Goal: Complete application form

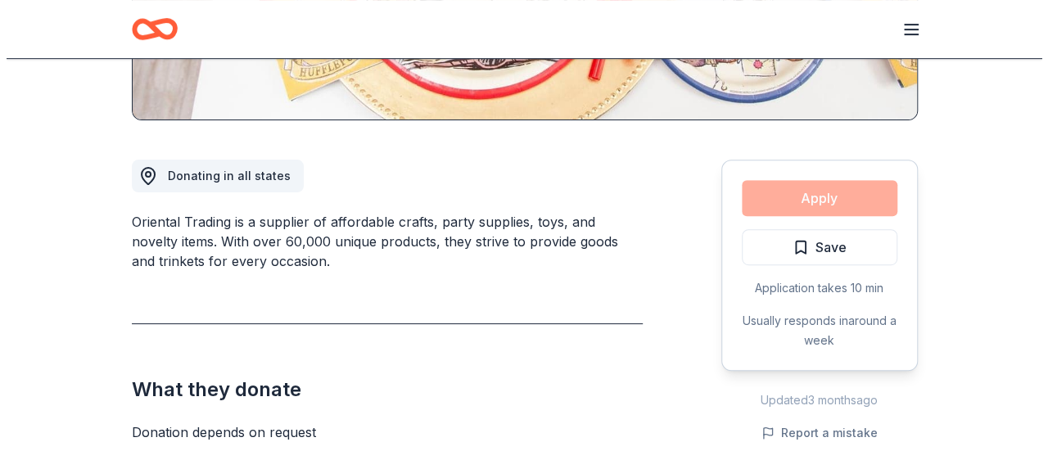
scroll to position [488, 0]
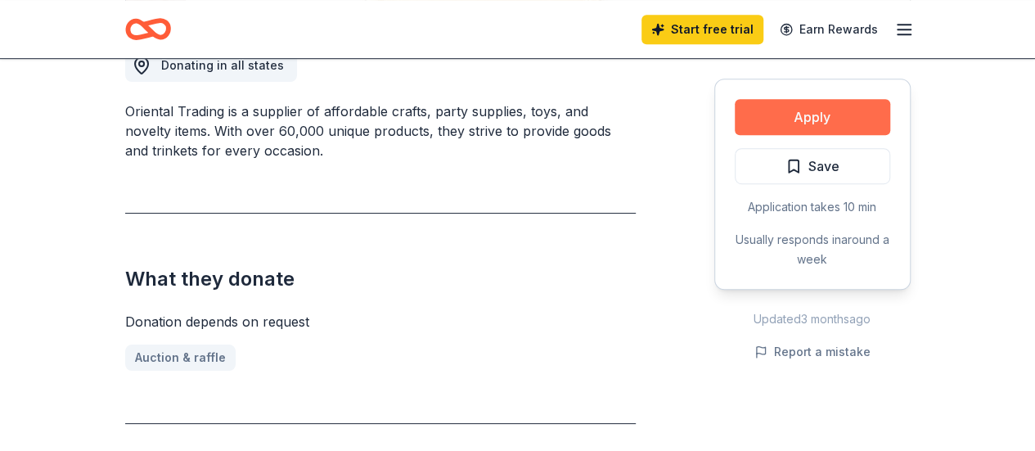
click at [835, 117] on button "Apply" at bounding box center [813, 117] width 156 height 36
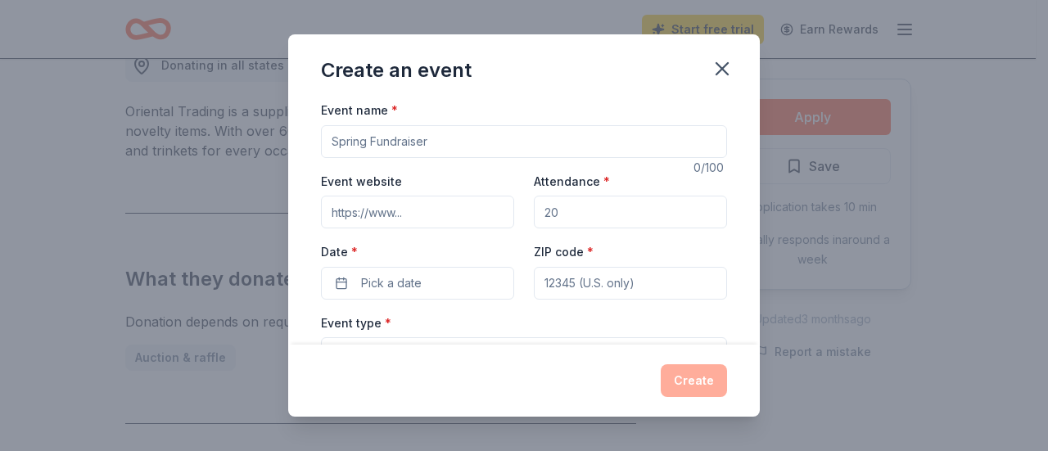
drag, startPoint x: 473, startPoint y: 142, endPoint x: 466, endPoint y: 155, distance: 14.3
click at [466, 155] on input "Event name *" at bounding box center [524, 141] width 406 height 33
type input "2026 Benefit Auction"
drag, startPoint x: 571, startPoint y: 212, endPoint x: 525, endPoint y: 209, distance: 46.0
click at [525, 209] on div "Event website Attendance * Date * Pick a date ZIP code *" at bounding box center [524, 235] width 406 height 128
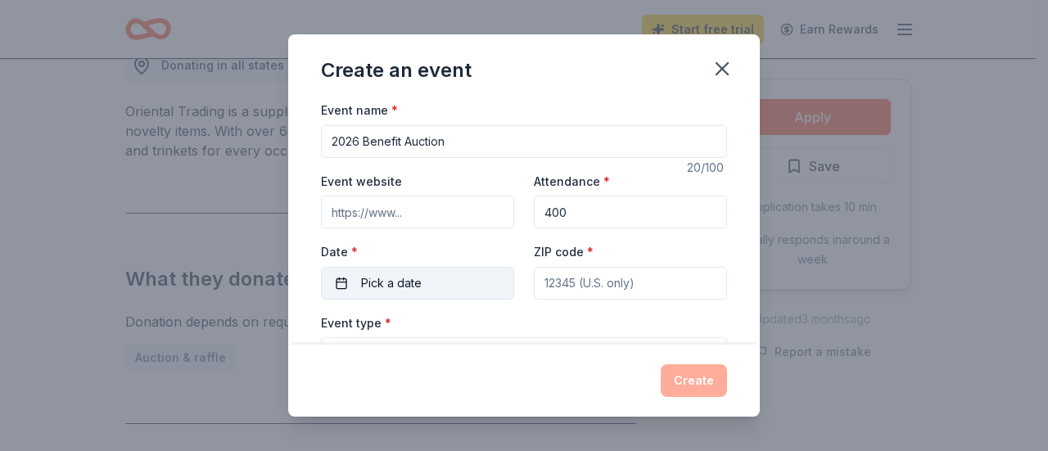
type input "400"
click at [446, 282] on button "Pick a date" at bounding box center [417, 283] width 193 height 33
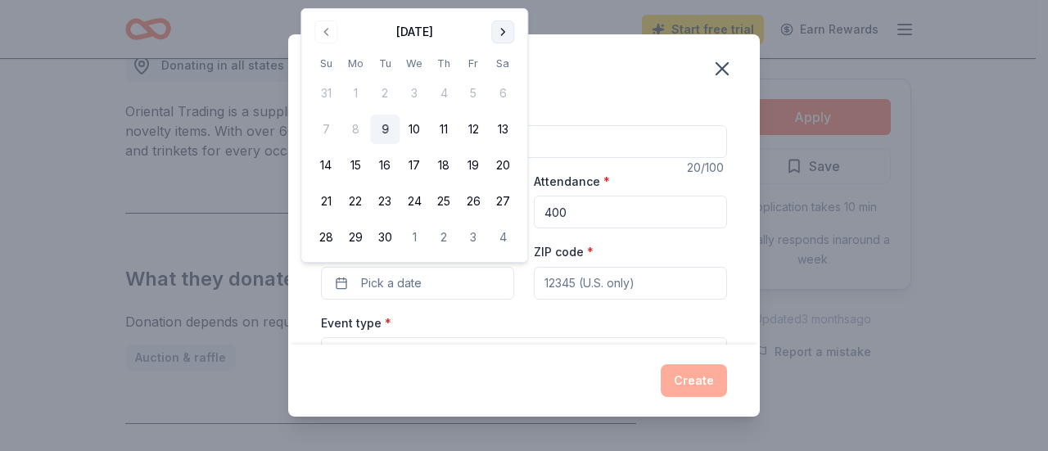
click at [503, 26] on button "Go to next month" at bounding box center [502, 31] width 23 height 23
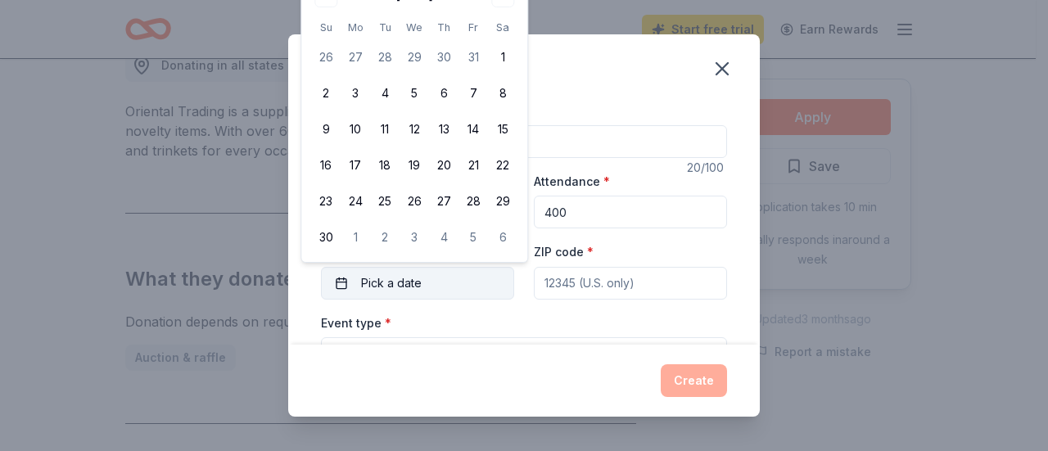
click at [417, 287] on span "Pick a date" at bounding box center [391, 283] width 61 height 20
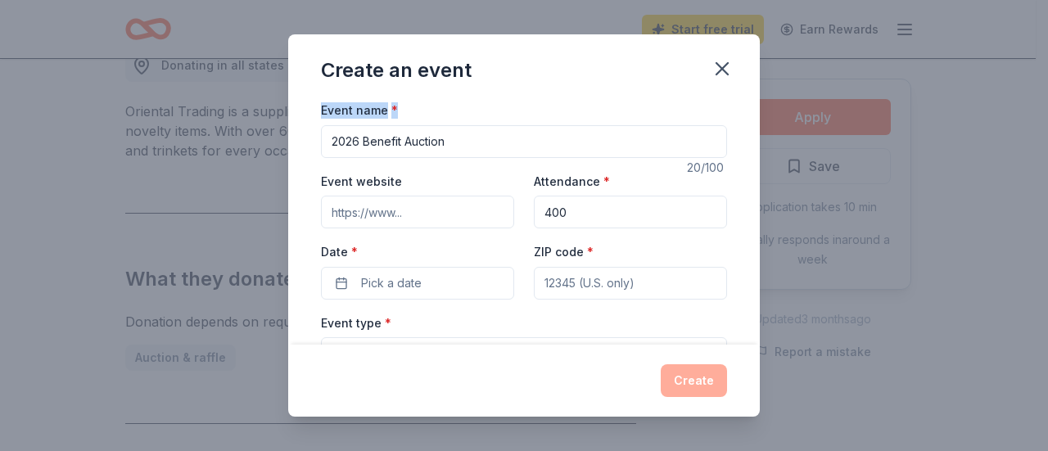
drag, startPoint x: 656, startPoint y: 59, endPoint x: 653, endPoint y: 106, distance: 47.5
click at [653, 106] on div "Create an event Event name * 2026 Benefit Auction 20 /100 Event website Attenda…" at bounding box center [523, 225] width 471 height 382
click at [430, 279] on button "Pick a date" at bounding box center [417, 283] width 193 height 33
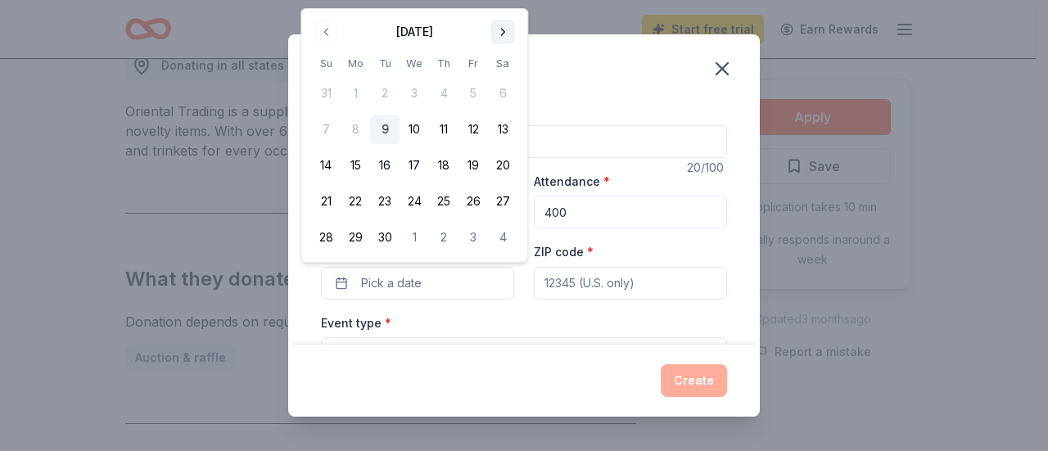
click at [502, 35] on button "Go to next month" at bounding box center [502, 31] width 23 height 23
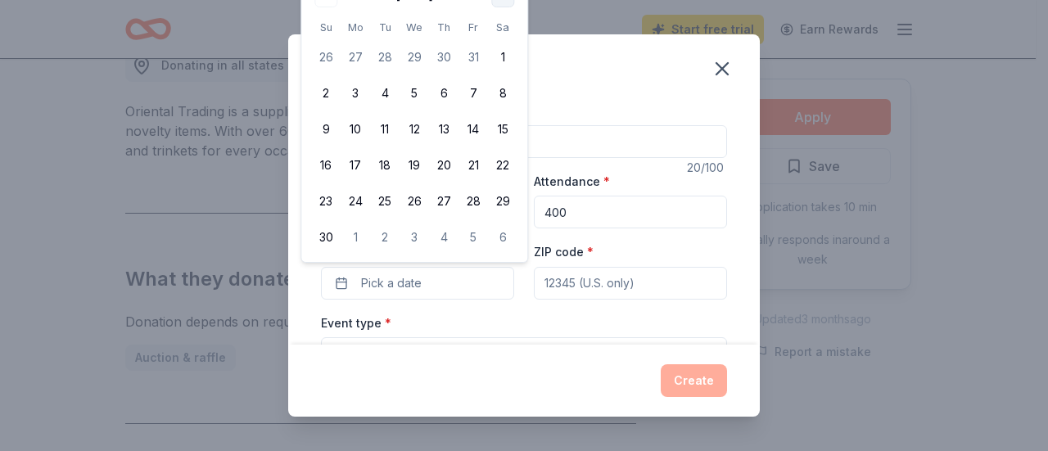
click at [503, 30] on button "Go to next month" at bounding box center [502, 31] width 23 height 23
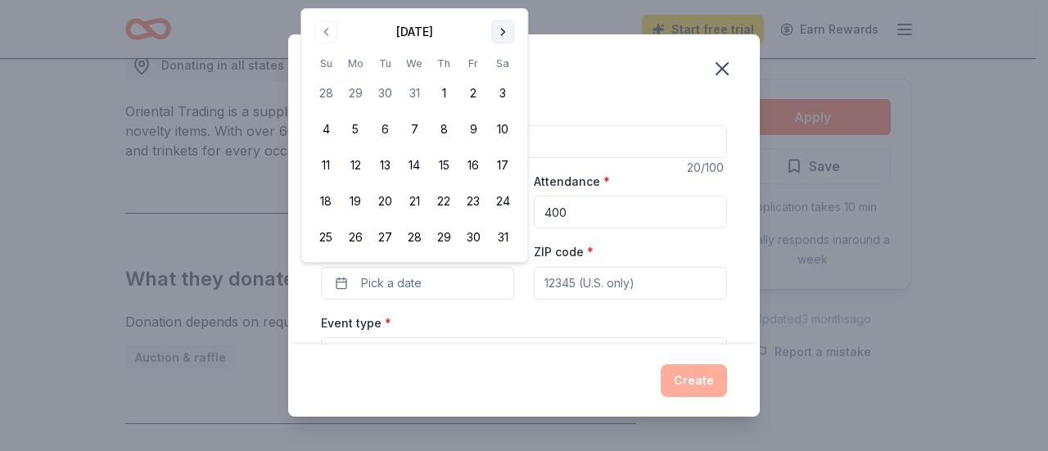
click at [503, 30] on button "Go to next month" at bounding box center [502, 31] width 23 height 23
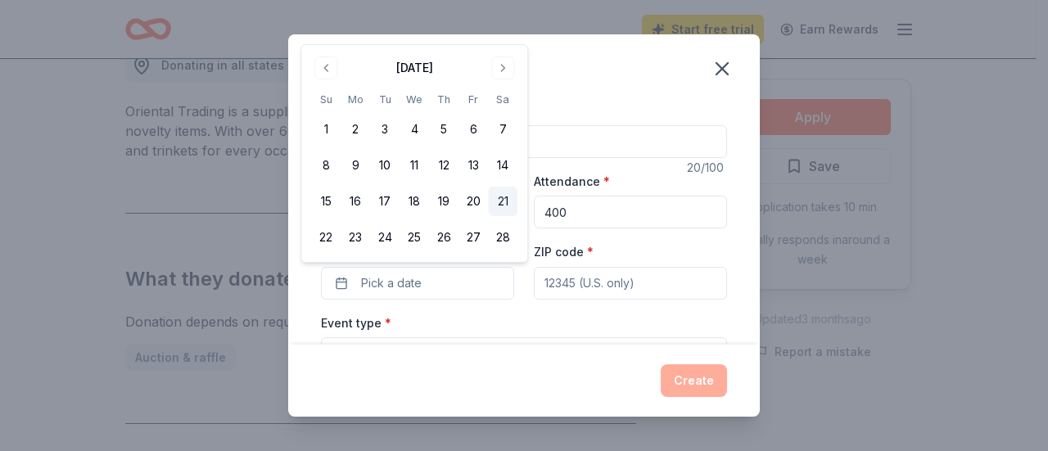
click at [513, 203] on button "21" at bounding box center [502, 201] width 29 height 29
click at [638, 291] on input "ZIP code *" at bounding box center [630, 283] width 193 height 33
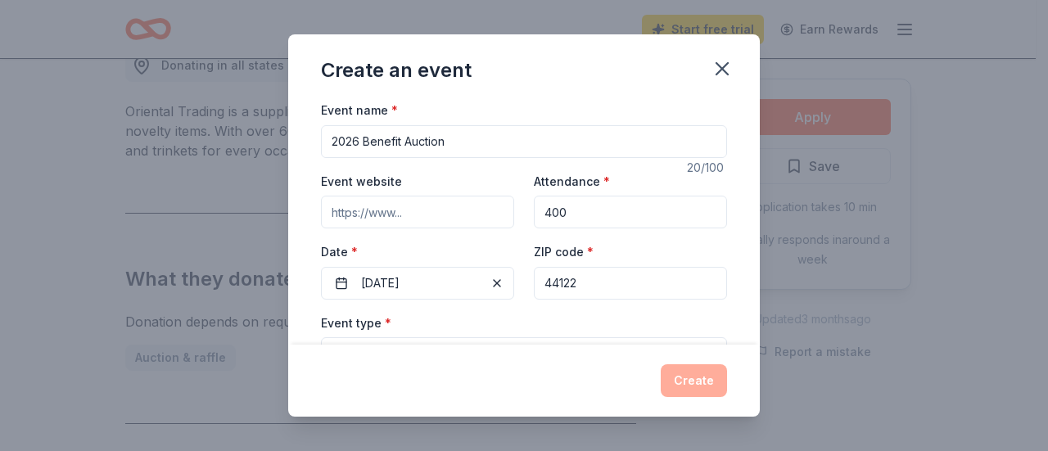
type input "44122"
click at [464, 222] on input "Event website" at bounding box center [417, 212] width 193 height 33
type input "https://www.mandeljds.org"
click at [440, 321] on div "Event type * Select" at bounding box center [524, 343] width 406 height 60
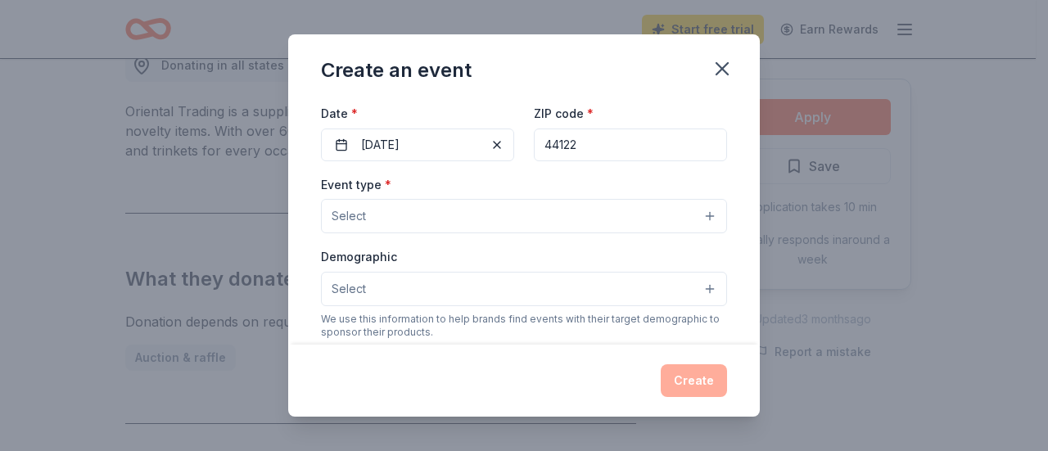
scroll to position [160, 0]
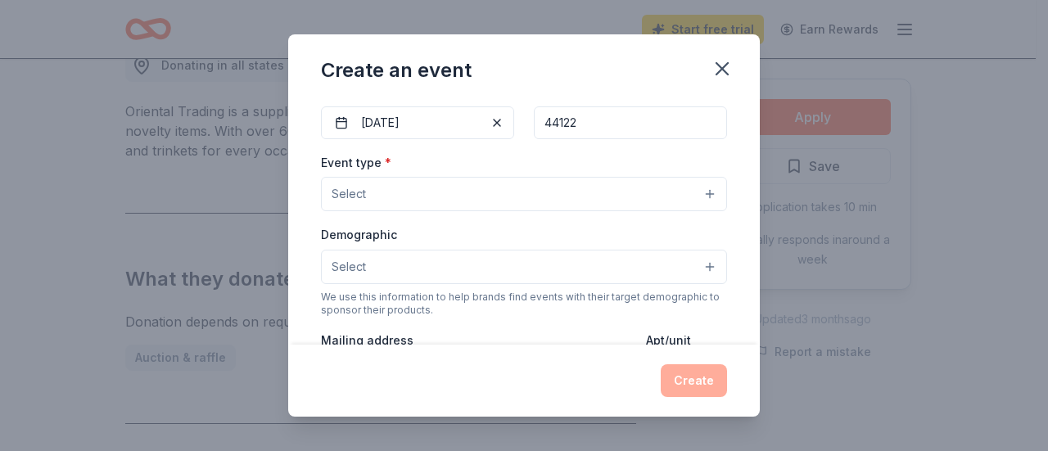
click at [693, 193] on button "Select" at bounding box center [524, 194] width 406 height 34
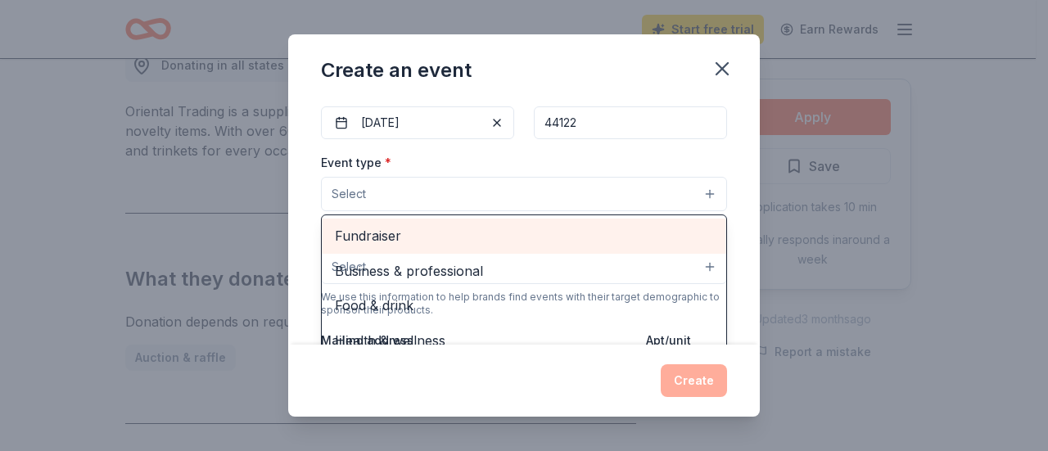
click at [345, 237] on span "Fundraiser" at bounding box center [524, 235] width 378 height 21
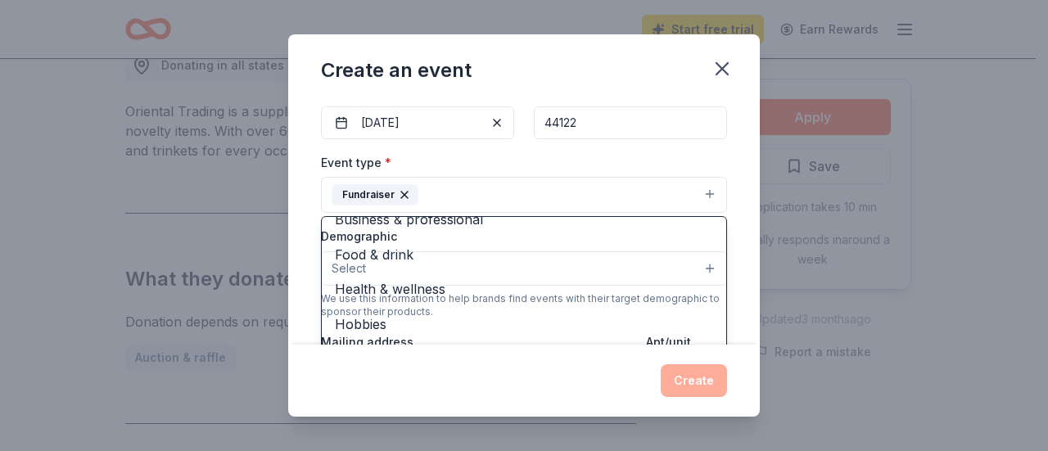
scroll to position [19, 0]
click at [656, 138] on div "Event name * 2026 Benefit Auction 20 /100 Event website https://www.mandeljds.o…" at bounding box center [524, 318] width 406 height 758
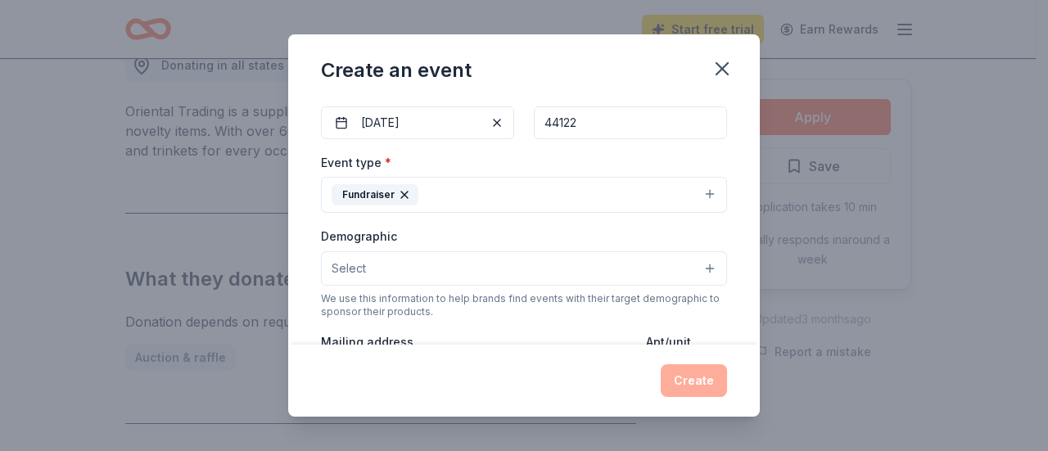
click at [696, 262] on button "Select" at bounding box center [524, 268] width 406 height 34
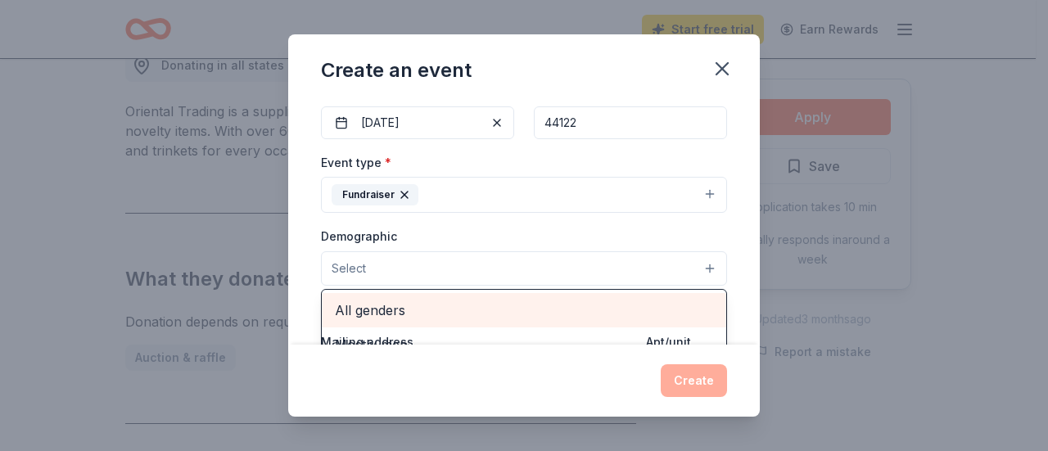
click at [417, 310] on span "All genders" at bounding box center [524, 310] width 378 height 21
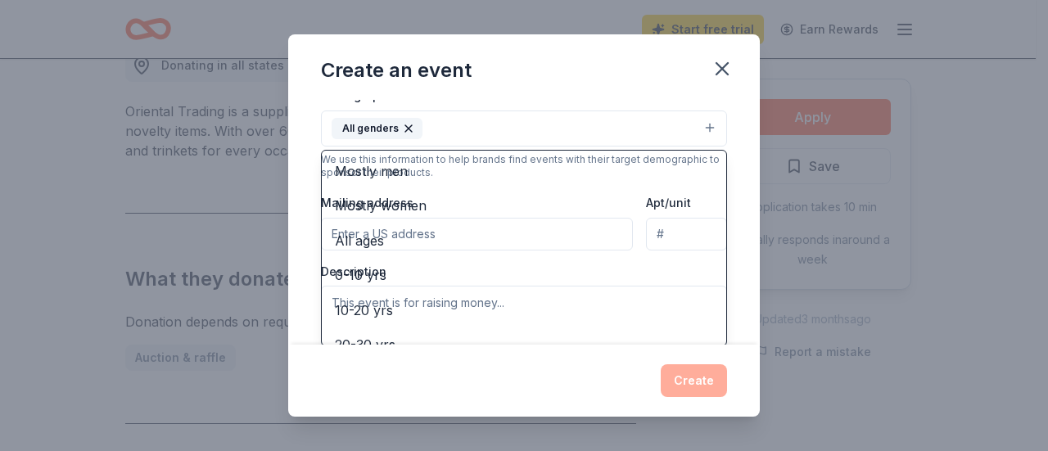
scroll to position [304, 0]
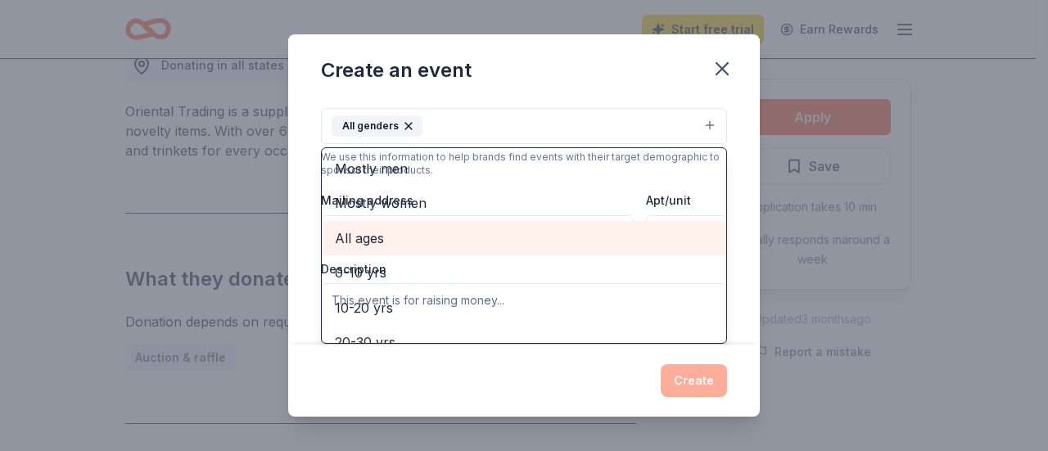
click at [451, 239] on span "All ages" at bounding box center [524, 238] width 378 height 21
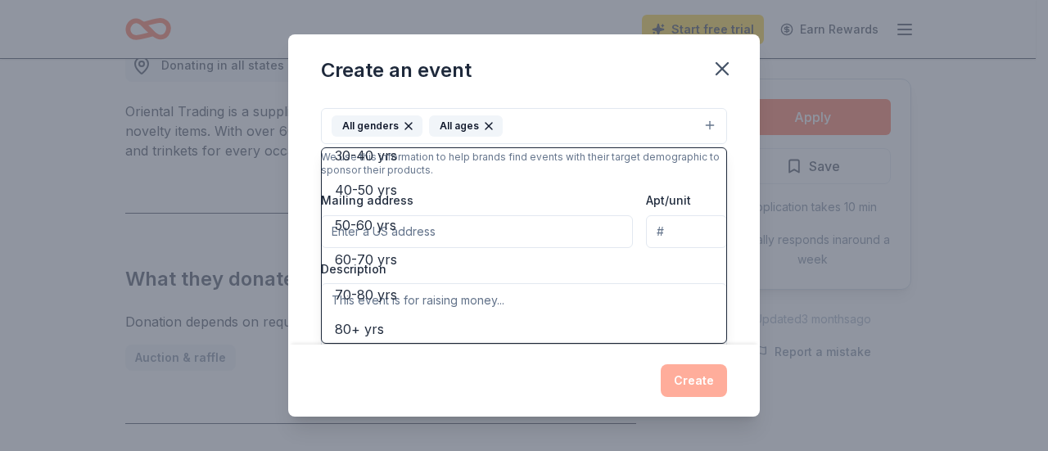
scroll to position [192, 0]
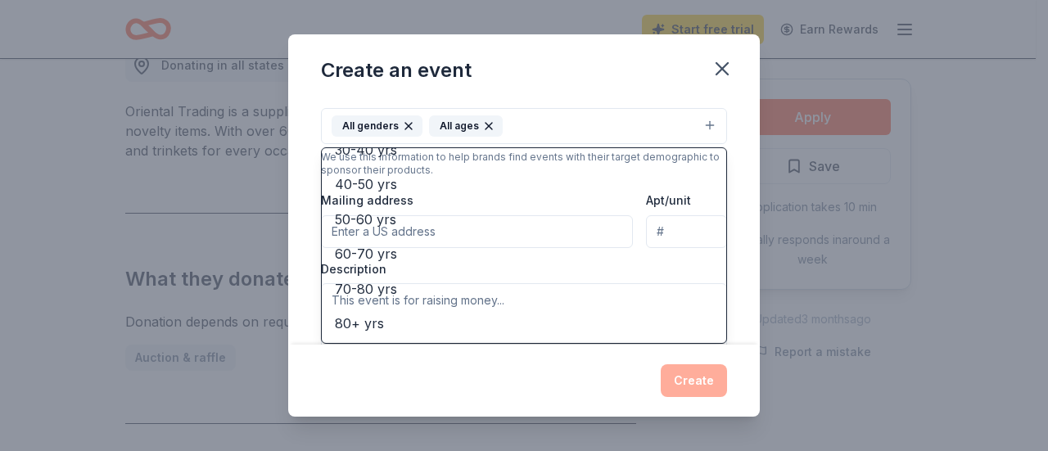
click at [731, 145] on div "Event name * 2026 Benefit Auction 20 /100 Event website https://www.mandeljds.o…" at bounding box center [523, 222] width 471 height 245
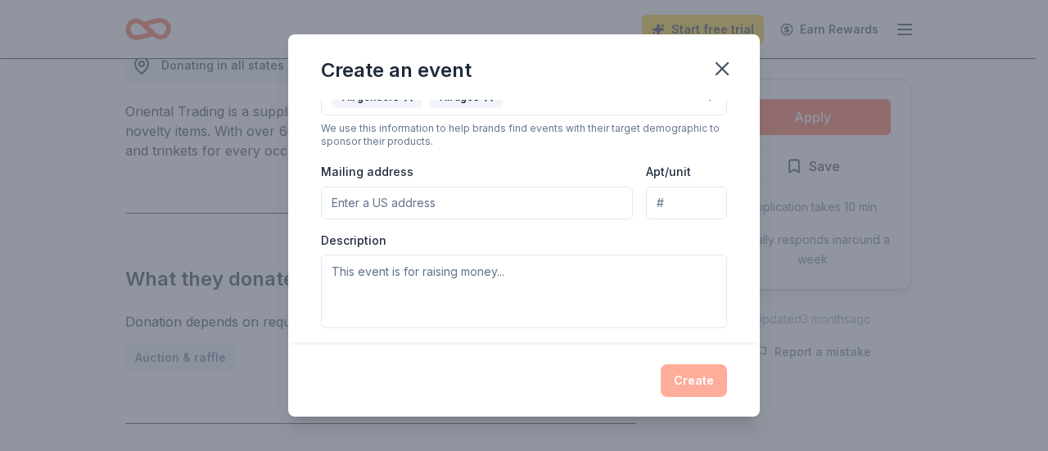
scroll to position [331, 0]
click at [478, 198] on input "Mailing address" at bounding box center [477, 204] width 312 height 33
click at [680, 243] on div "Description" at bounding box center [524, 282] width 406 height 97
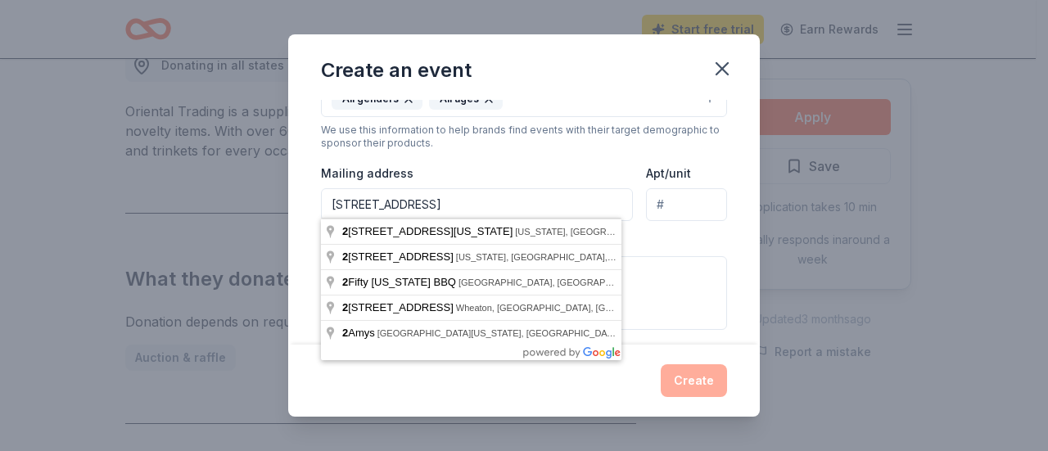
click at [517, 202] on input "26500 Shaker Boulevard" at bounding box center [477, 204] width 312 height 33
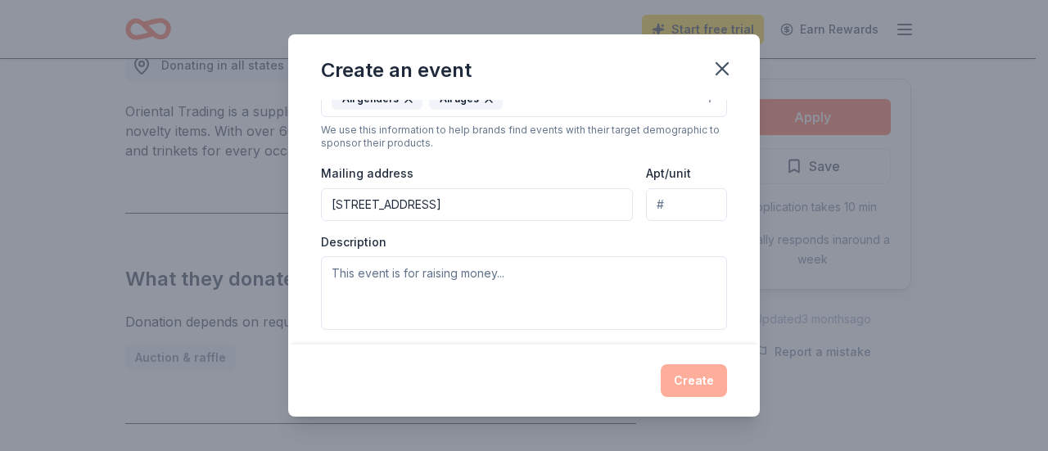
type input "26500 Shaker Boulevard, Beachwood, OH, 44122"
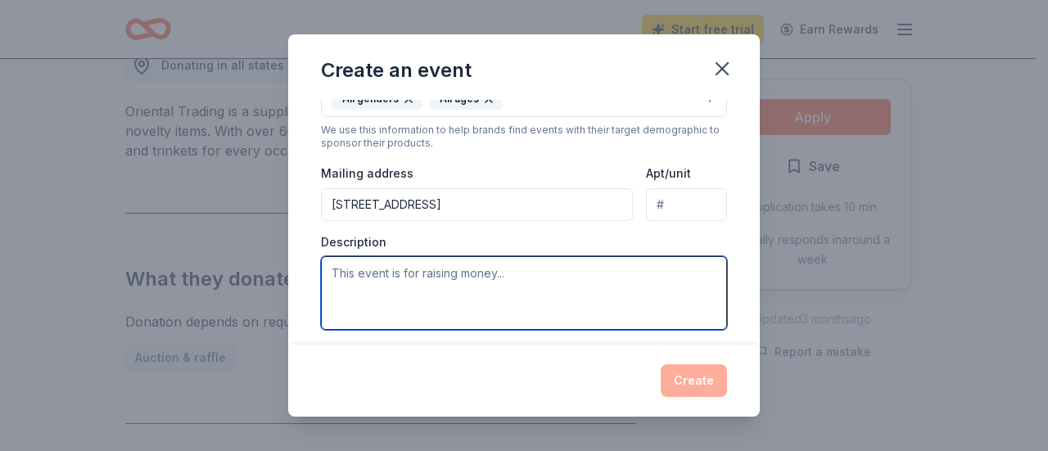
click at [406, 266] on textarea at bounding box center [524, 293] width 406 height 74
paste textarea "hosting an online auction from February 12-20th, 2026 and an in-person auction …"
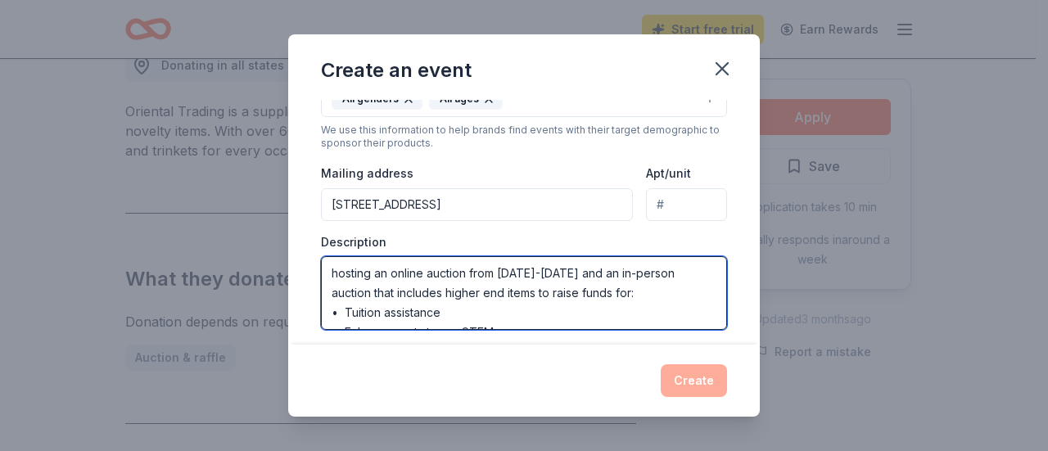
scroll to position [0, 0]
click at [329, 268] on textarea "hosting an online auction from February 12-20th, 2026 and an in-person auction …" at bounding box center [524, 293] width 406 height 74
type textarea "We are hosting an online auction from February 12-20th, 2026 and an in-person a…"
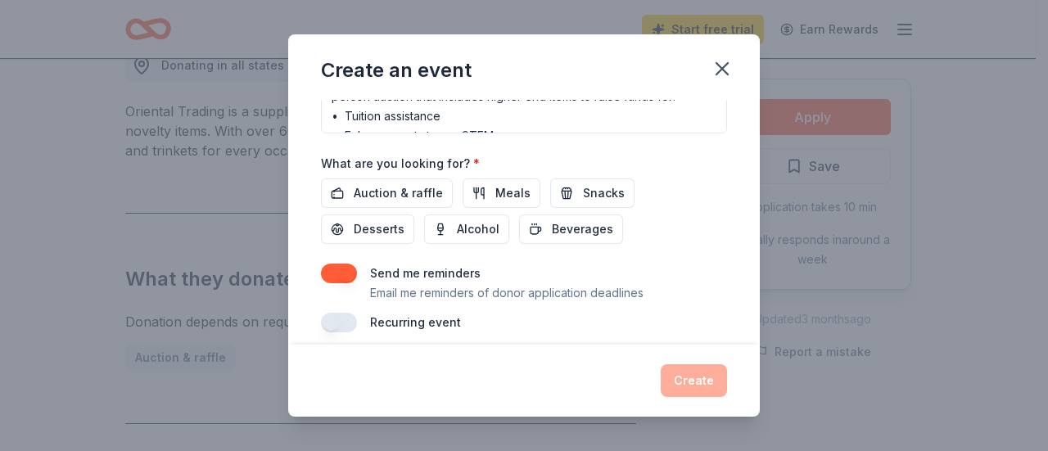
scroll to position [533, 0]
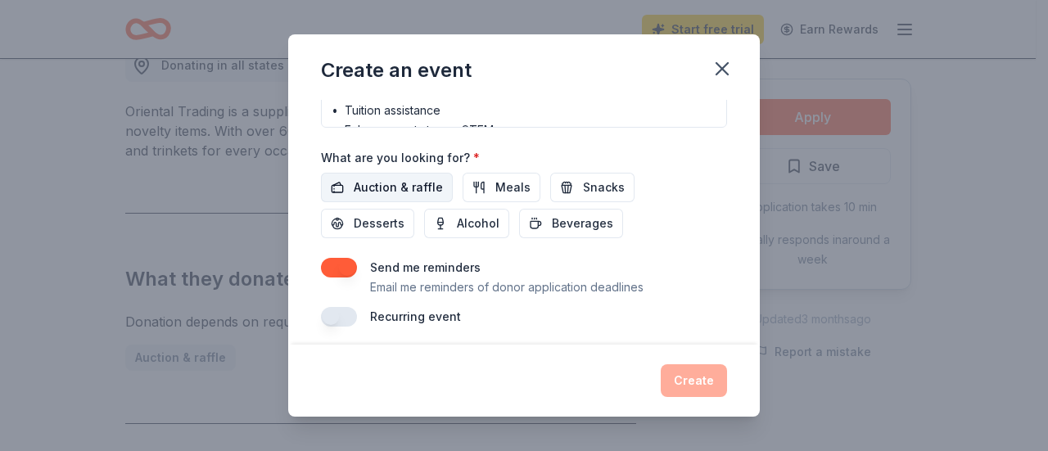
click at [403, 187] on span "Auction & raffle" at bounding box center [398, 188] width 89 height 20
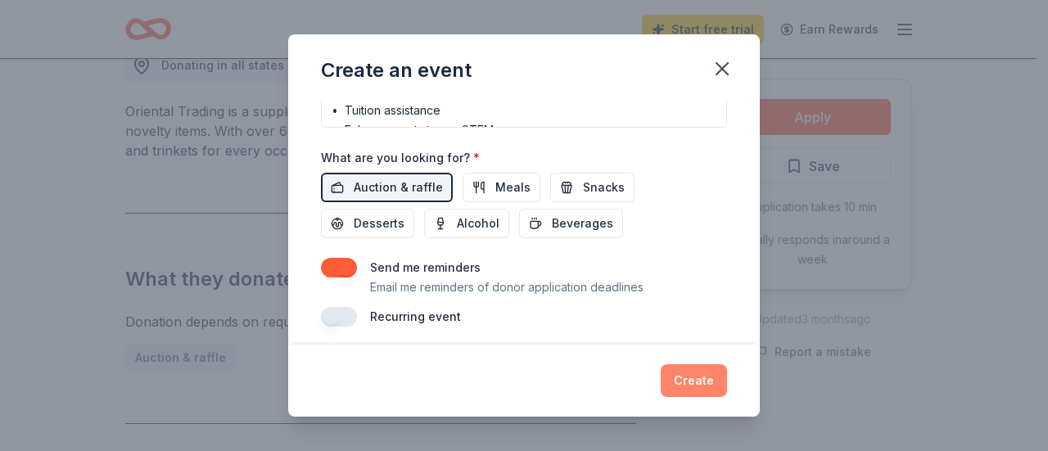
click at [691, 383] on button "Create" at bounding box center [694, 380] width 66 height 33
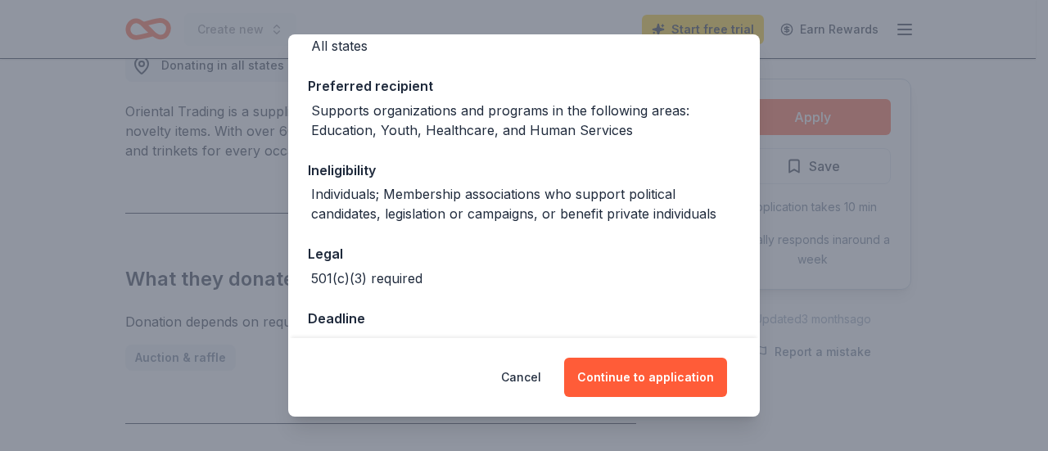
scroll to position [233, 0]
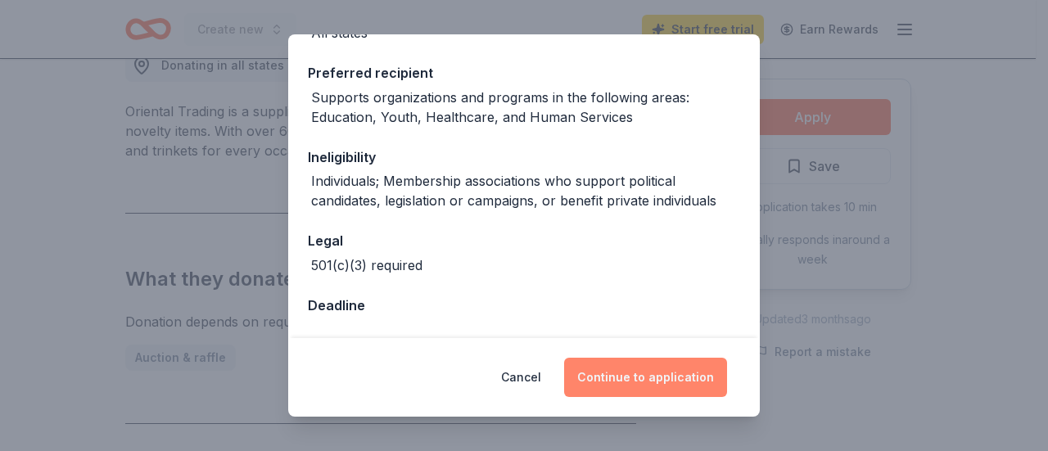
click at [649, 381] on button "Continue to application" at bounding box center [645, 377] width 163 height 39
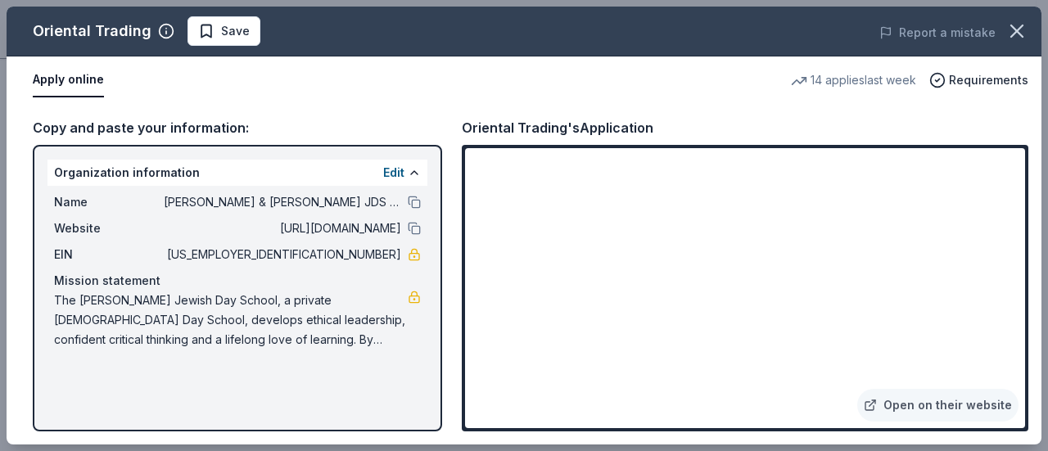
click at [990, 158] on div "Oriental Trading Save Report a mistake Apply online 14 applies last week Requir…" at bounding box center [524, 226] width 1035 height 438
click at [993, 153] on div "Oriental Trading Save Report a mistake Apply online 14 applies last week Requir…" at bounding box center [524, 226] width 1035 height 438
drag, startPoint x: 1015, startPoint y: 169, endPoint x: 1023, endPoint y: 225, distance: 57.1
click at [1023, 225] on div "Oriental Trading Save Report a mistake Apply online 14 applies last week Requir…" at bounding box center [524, 226] width 1035 height 438
click at [994, 162] on div "Oriental Trading Save Report a mistake Apply online 14 applies last week Requir…" at bounding box center [524, 226] width 1035 height 438
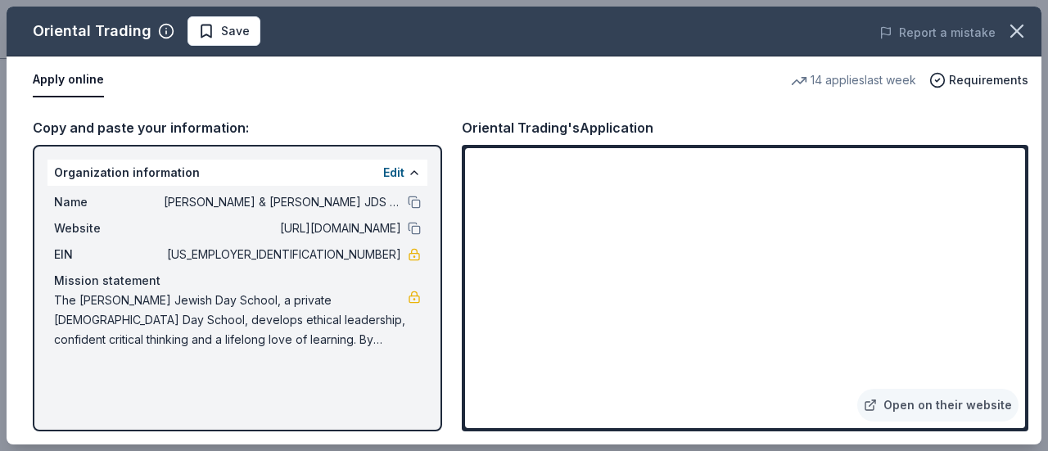
click at [994, 162] on div "Oriental Trading Save Report a mistake Apply online 14 applies last week Requir…" at bounding box center [524, 226] width 1035 height 438
drag, startPoint x: 1018, startPoint y: 169, endPoint x: 1021, endPoint y: 207, distance: 38.6
click at [1021, 207] on div "Oriental Trading Save Report a mistake Apply online 14 applies last week Requir…" at bounding box center [524, 226] width 1035 height 438
click at [81, 80] on div "Oriental Trading Save Report a mistake Apply online 14 applies last week Requir…" at bounding box center [524, 226] width 1035 height 438
click at [234, 31] on div "Oriental Trading Save Report a mistake Apply online 14 applies last week Requir…" at bounding box center [524, 226] width 1035 height 438
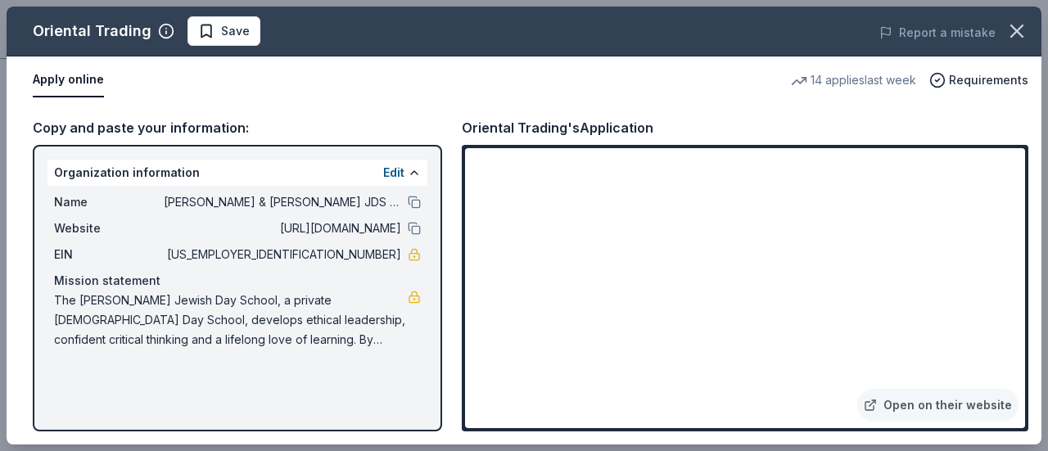
click at [85, 82] on div "Oriental Trading Save Report a mistake Apply online 14 applies last week Requir…" at bounding box center [524, 226] width 1035 height 438
click at [993, 160] on div "Oriental Trading Save Report a mistake Apply online 14 applies last week Requir…" at bounding box center [524, 226] width 1035 height 438
click at [805, 331] on div "Oriental Trading Save Report a mistake Apply online 14 applies last week Requir…" at bounding box center [524, 226] width 1035 height 438
click at [898, 404] on div "Oriental Trading Save Report a mistake Apply online 14 applies last week Requir…" at bounding box center [524, 226] width 1035 height 438
click at [877, 404] on div "Oriental Trading Save Report a mistake Apply online 14 applies last week Requir…" at bounding box center [524, 226] width 1035 height 438
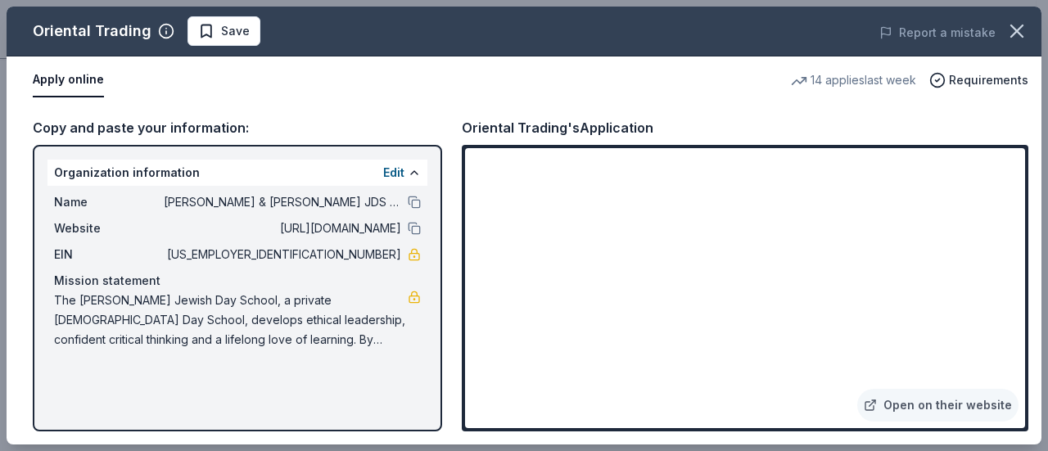
click at [989, 161] on div "Oriental Trading Save Report a mistake Apply online 14 applies last week Requir…" at bounding box center [524, 226] width 1035 height 438
drag, startPoint x: 1015, startPoint y: 173, endPoint x: 1033, endPoint y: 237, distance: 66.3
click at [1033, 239] on div "Oriental Trading Save Report a mistake Apply online 14 applies last week Requir…" at bounding box center [524, 226] width 1035 height 438
drag, startPoint x: 1019, startPoint y: 166, endPoint x: 1010, endPoint y: 408, distance: 241.6
click at [1010, 408] on div "Oriental Trading Save Report a mistake Apply online 14 applies last week Requir…" at bounding box center [524, 226] width 1035 height 438
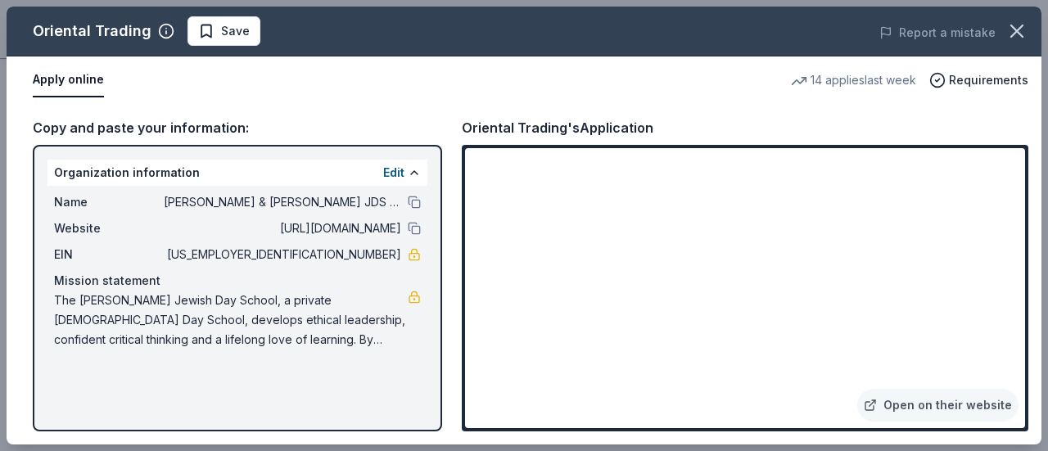
click at [475, 333] on div "Oriental Trading Save Report a mistake Apply online 14 applies last week Requir…" at bounding box center [524, 226] width 1035 height 438
click at [358, 312] on div "Oriental Trading Save Report a mistake Apply online 14 applies last week Requir…" at bounding box center [524, 226] width 1035 height 438
click at [995, 161] on div "Oriental Trading Save Report a mistake Apply online 14 applies last week Requir…" at bounding box center [524, 226] width 1035 height 438
click at [1013, 27] on icon "button" at bounding box center [1016, 30] width 11 height 11
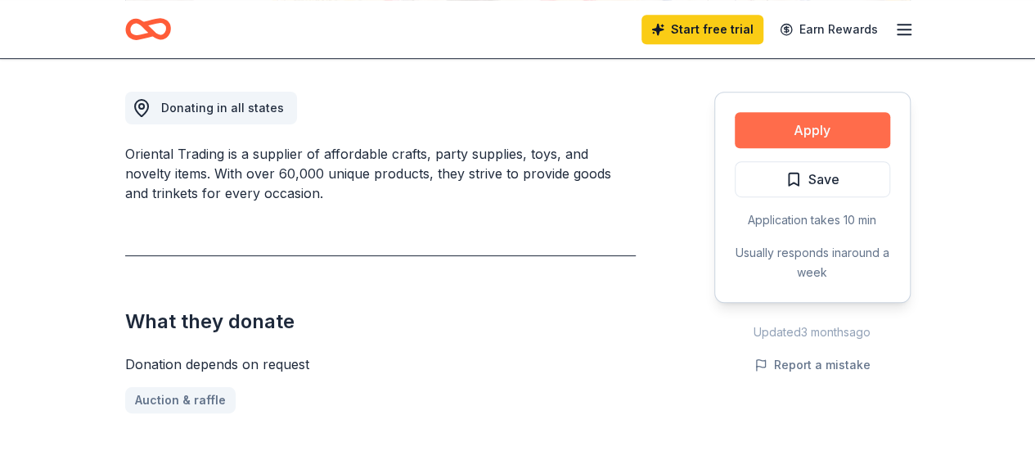
click at [813, 126] on button "Apply" at bounding box center [813, 130] width 156 height 36
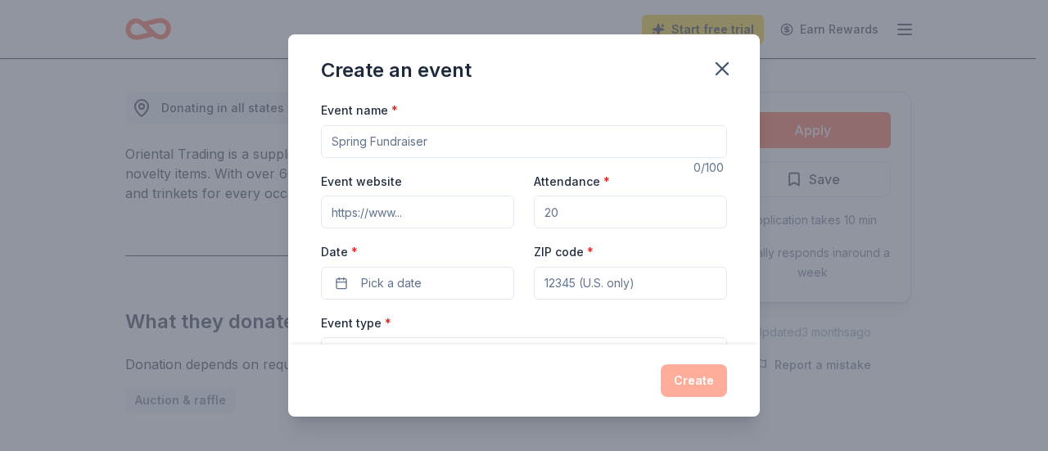
click at [365, 140] on input "Event name *" at bounding box center [524, 141] width 406 height 33
type input "2026 Benefit Auction"
type input "https://www.mandeljds.org"
type input "400"
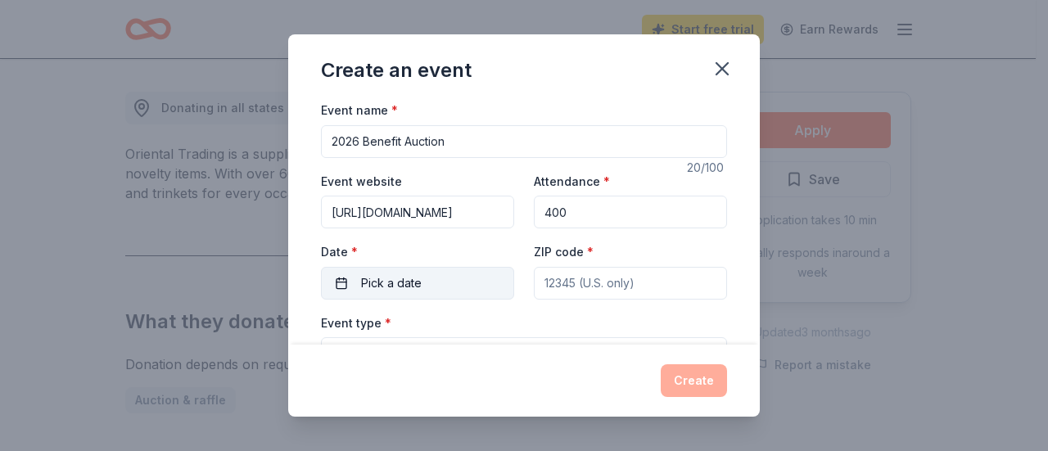
click at [368, 277] on span "Pick a date" at bounding box center [391, 283] width 61 height 20
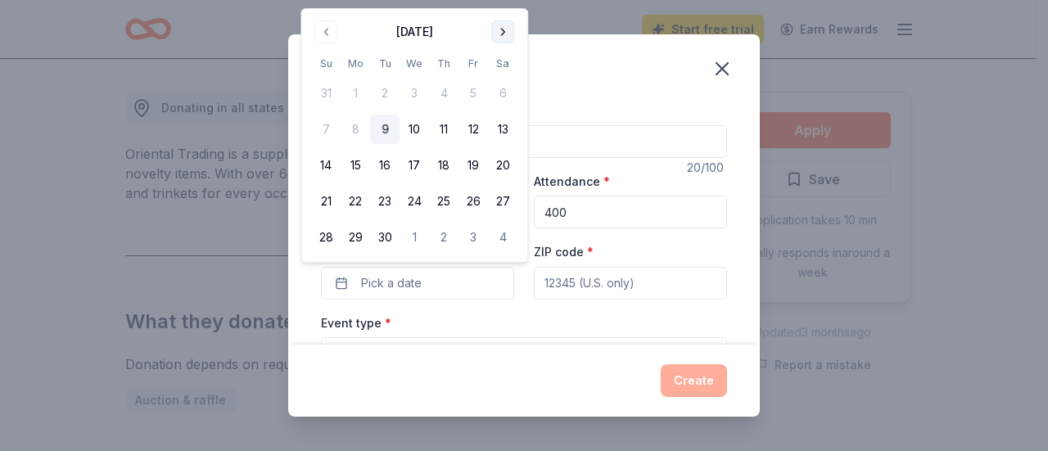
click at [504, 30] on button "Go to next month" at bounding box center [502, 31] width 23 height 23
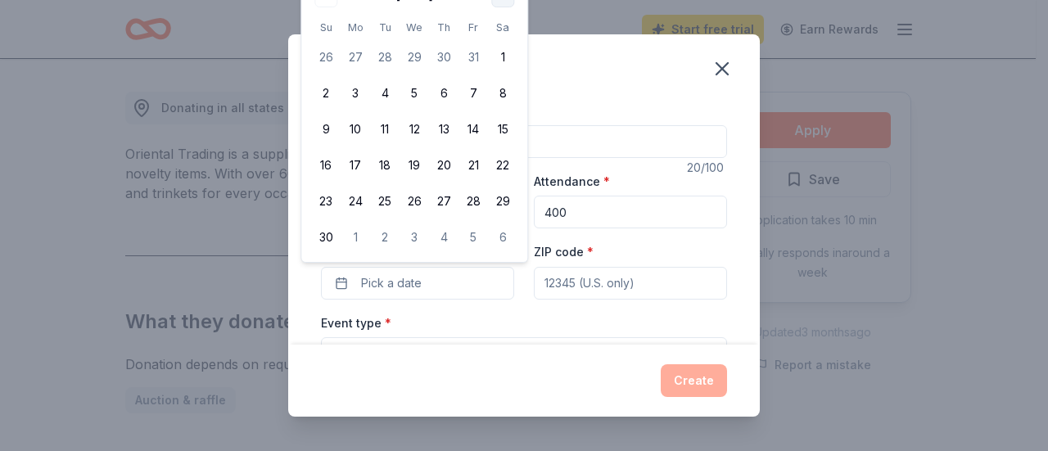
click at [504, 30] on th "Sa" at bounding box center [502, 27] width 29 height 17
click at [504, 29] on button "Go to next month" at bounding box center [502, 31] width 23 height 23
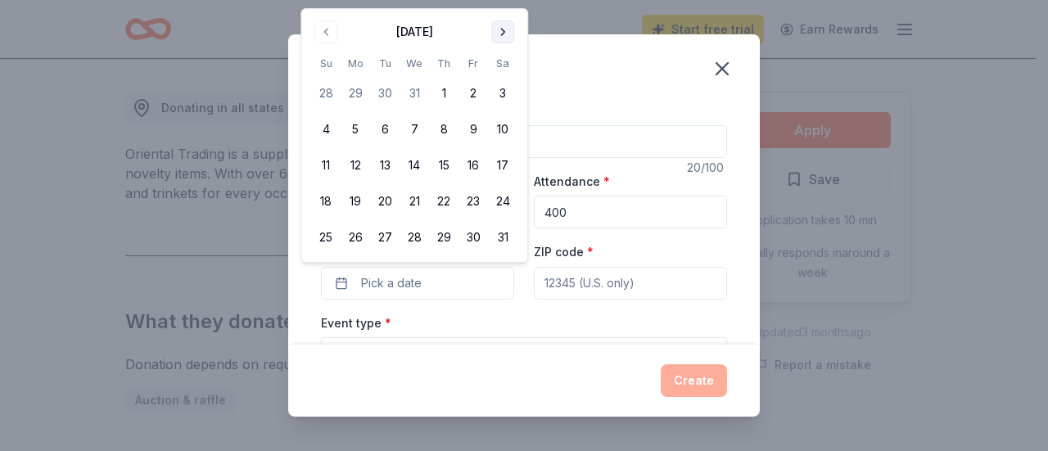
click at [504, 29] on button "Go to next month" at bounding box center [502, 31] width 23 height 23
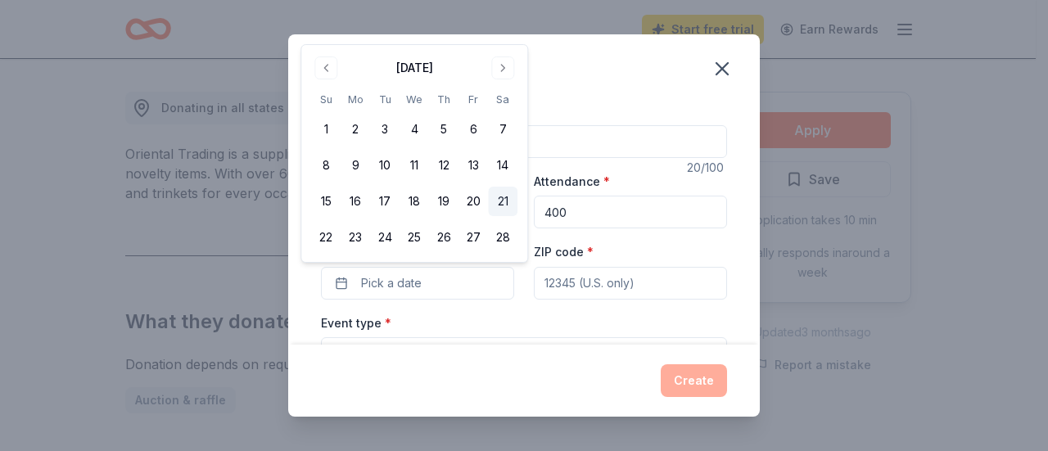
click at [504, 199] on button "21" at bounding box center [502, 201] width 29 height 29
click at [560, 286] on input "ZIP code *" at bounding box center [630, 283] width 193 height 33
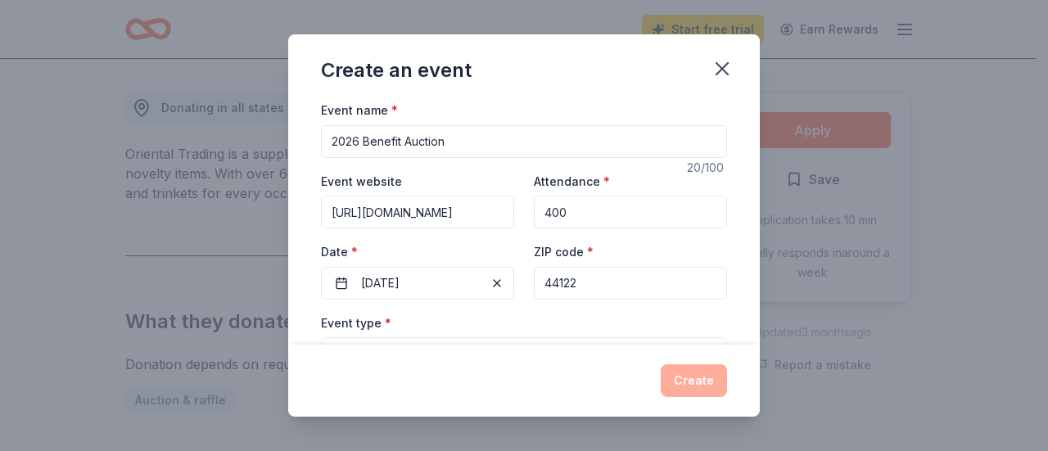
type input "44122"
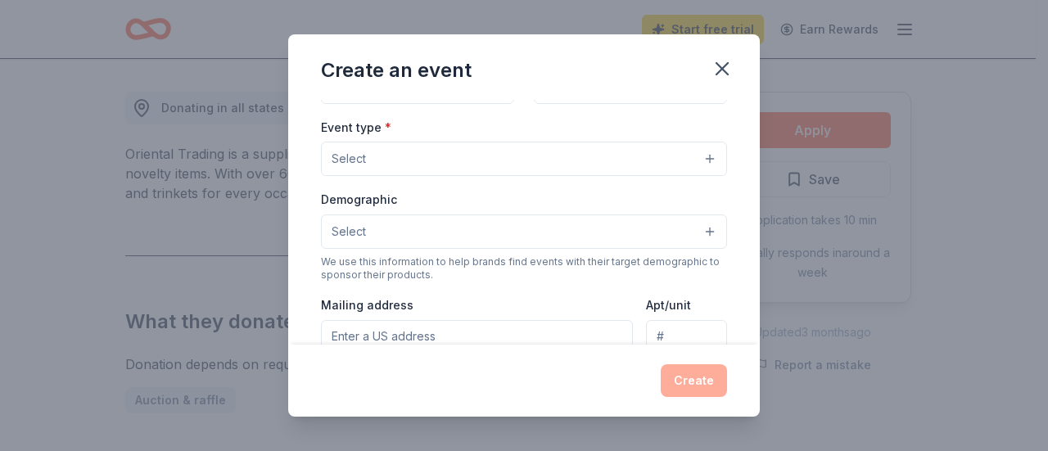
scroll to position [198, 0]
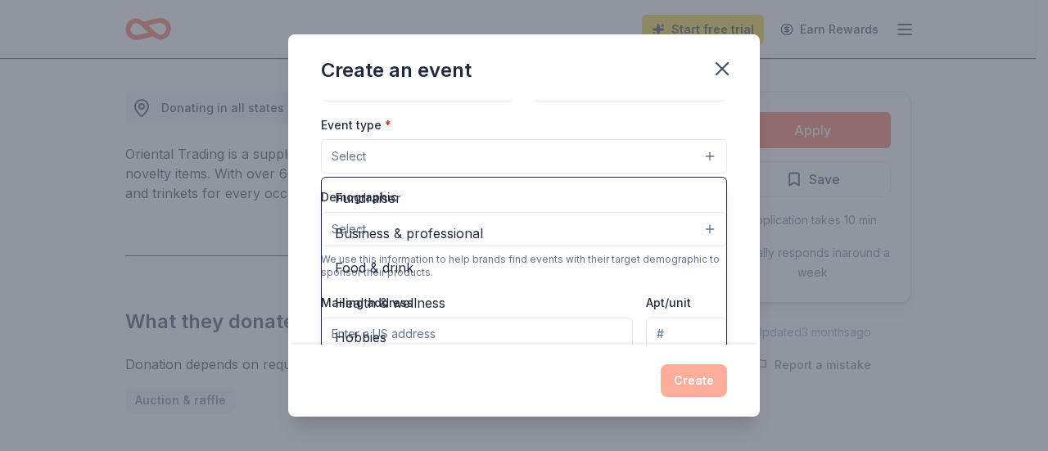
click at [696, 156] on button "Select" at bounding box center [524, 156] width 406 height 34
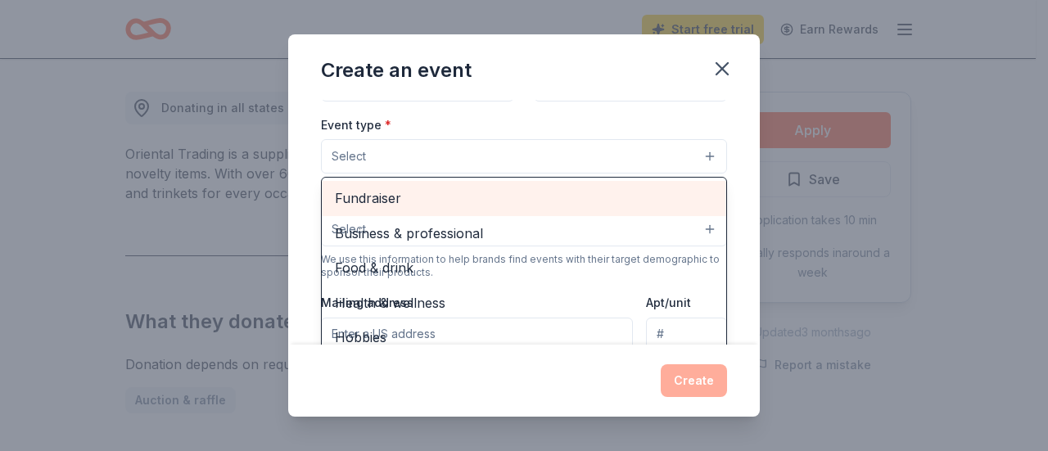
click at [387, 193] on span "Fundraiser" at bounding box center [524, 197] width 378 height 21
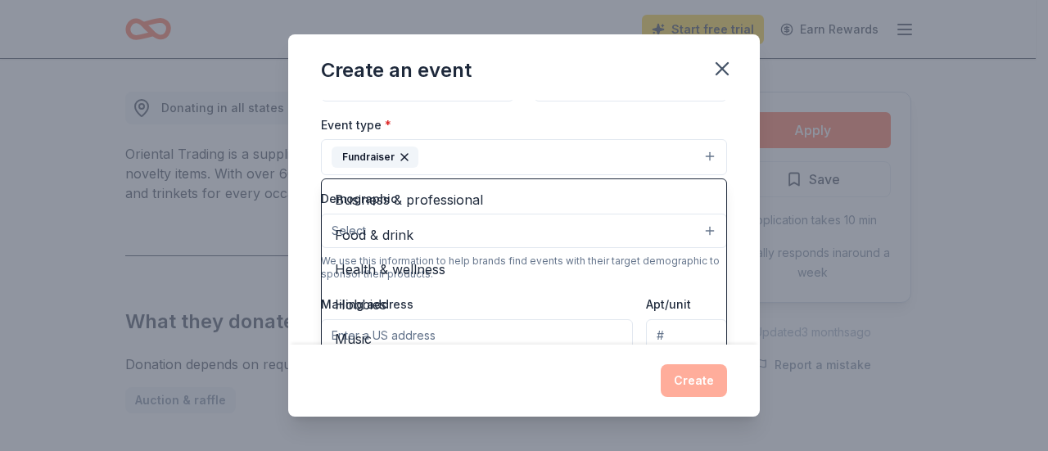
click at [673, 138] on div "Event type * Fundraiser Business & professional Food & drink Health & wellness …" at bounding box center [524, 145] width 406 height 61
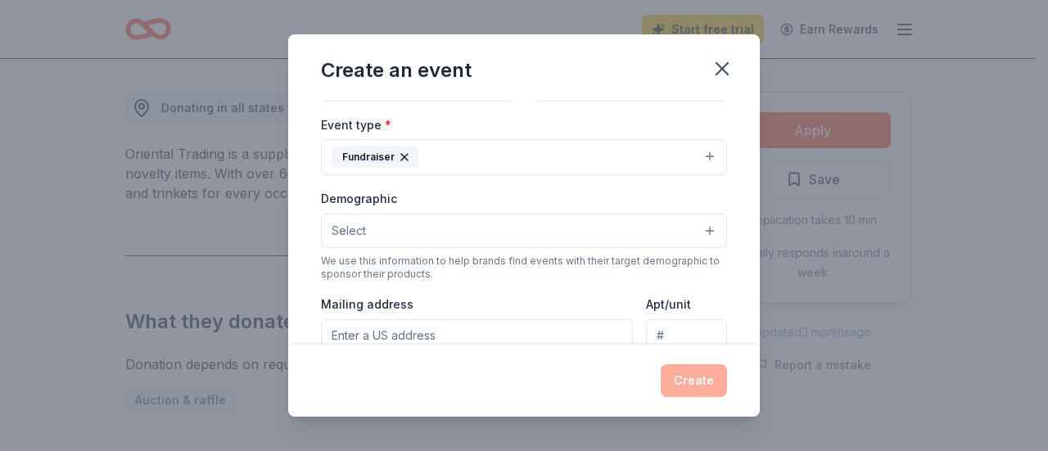
click at [699, 227] on button "Select" at bounding box center [524, 231] width 406 height 34
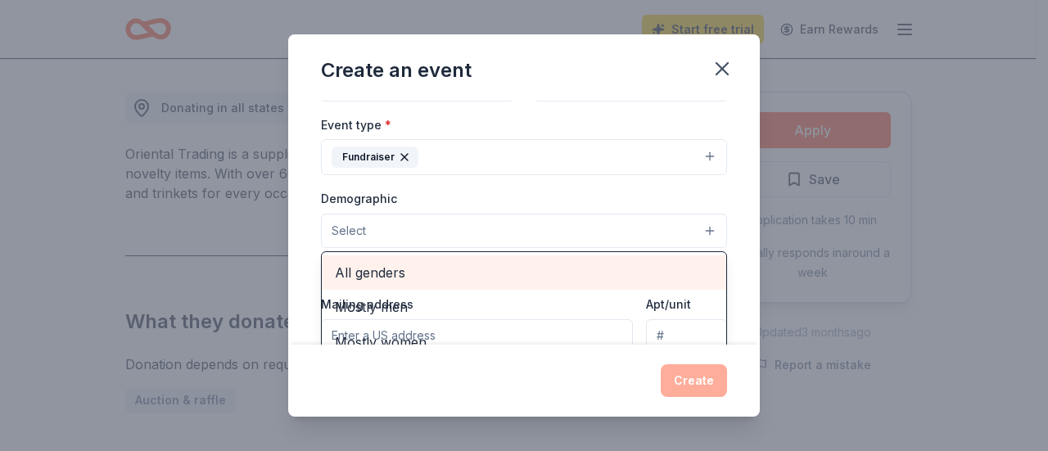
click at [384, 267] on span "All genders" at bounding box center [524, 272] width 378 height 21
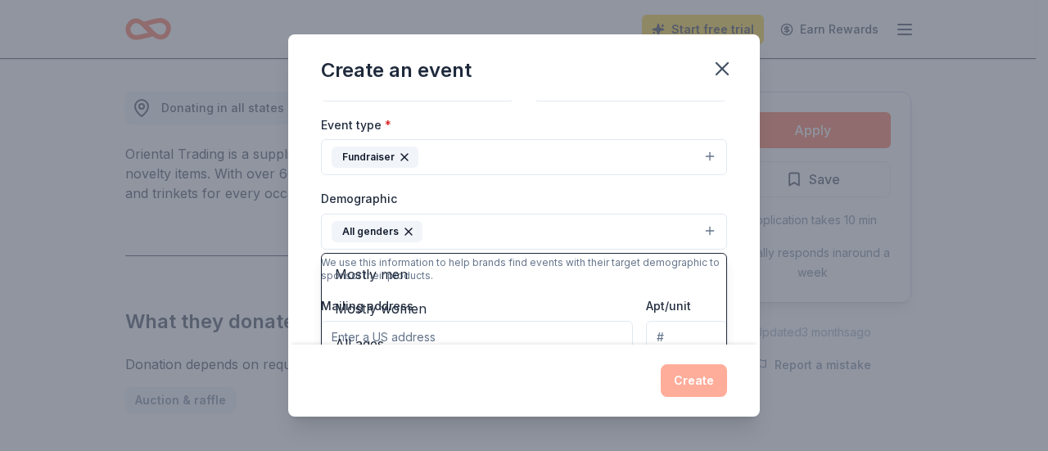
click at [697, 225] on button "All genders" at bounding box center [524, 232] width 406 height 36
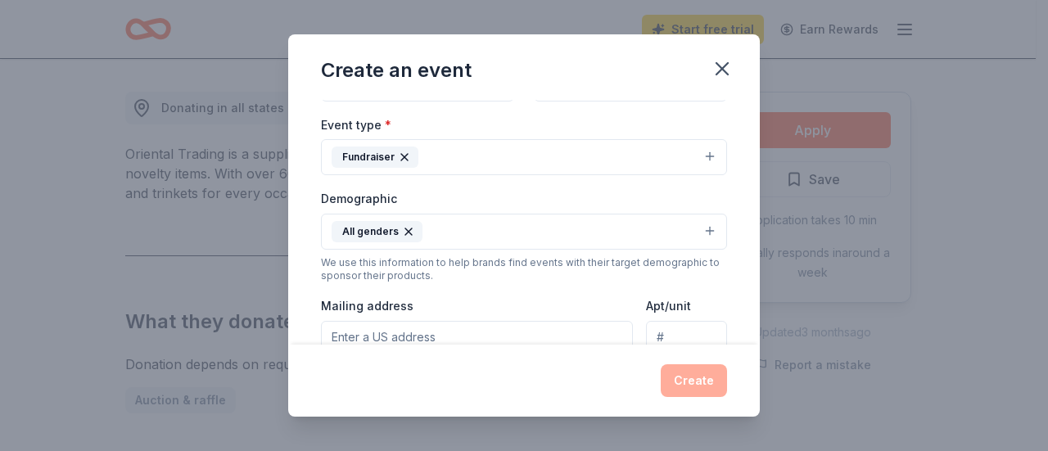
click at [697, 228] on button "All genders" at bounding box center [524, 232] width 406 height 36
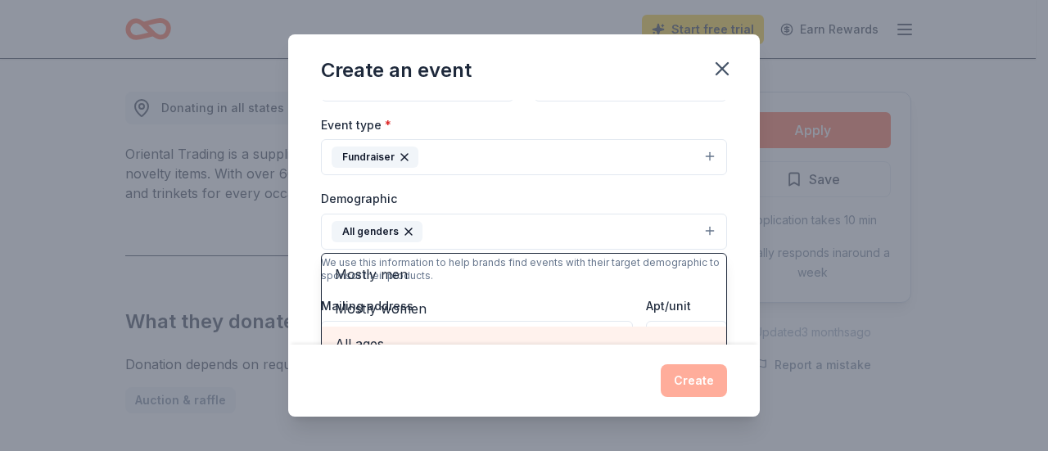
click at [399, 334] on span "All ages" at bounding box center [524, 343] width 378 height 21
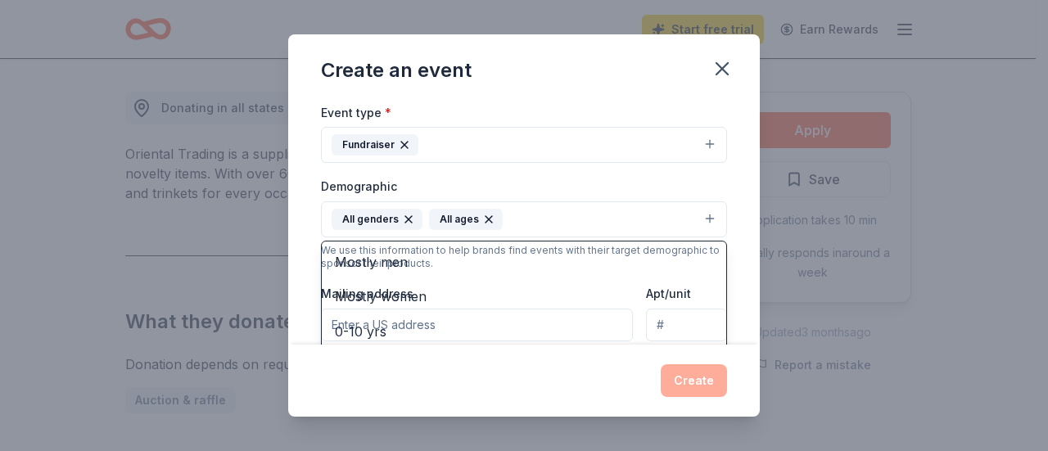
click at [583, 184] on div "Demographic All genders All ages Mostly men Mostly women 0-10 yrs 10-20 yrs 20-…" at bounding box center [524, 206] width 406 height 61
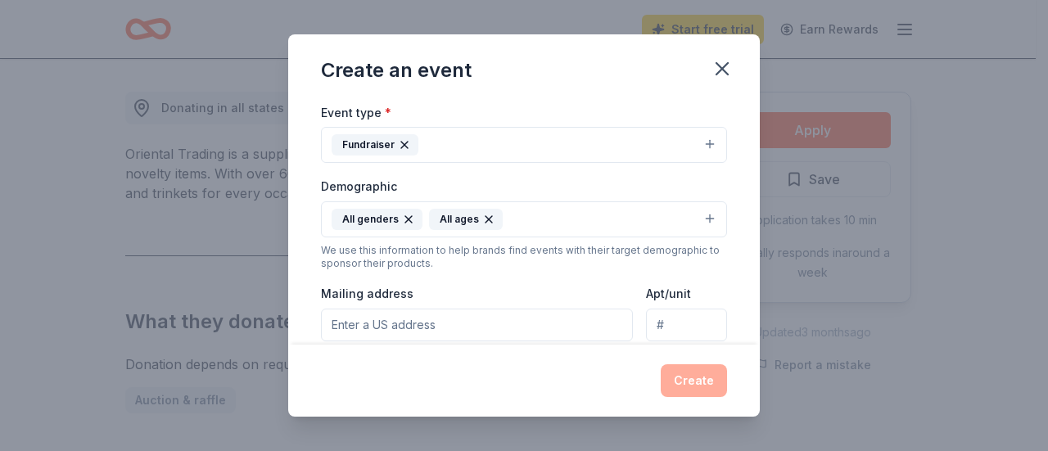
click at [518, 320] on input "Mailing address" at bounding box center [477, 325] width 312 height 33
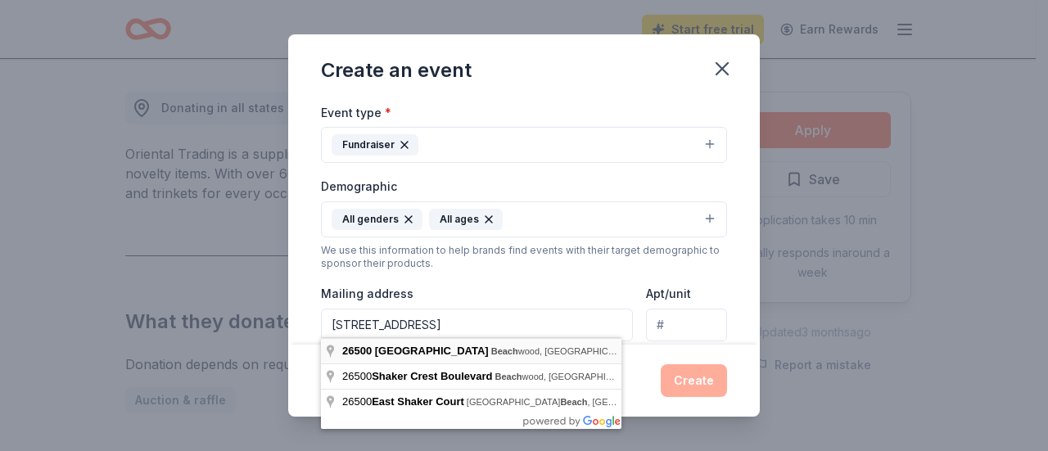
type input "26500 Shaker Boulevard, Beachwood, OH, 44122"
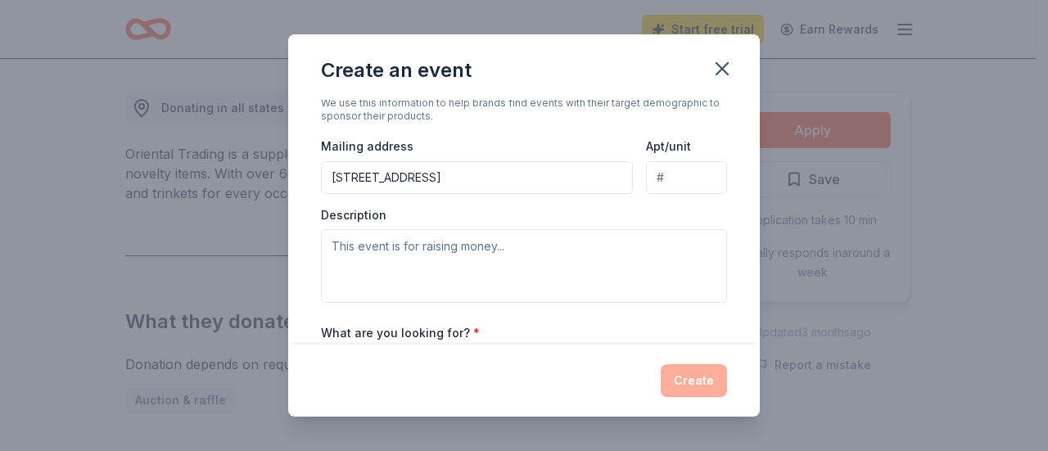
scroll to position [363, 0]
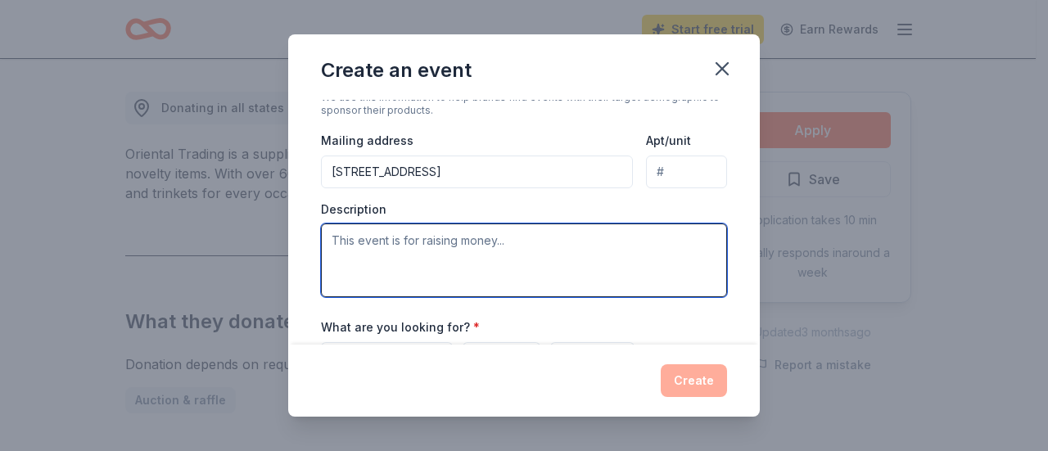
click at [431, 242] on textarea at bounding box center [524, 260] width 406 height 74
paste textarea "hosting an online auction from February 12-20th, 2026 and an in-person auction …"
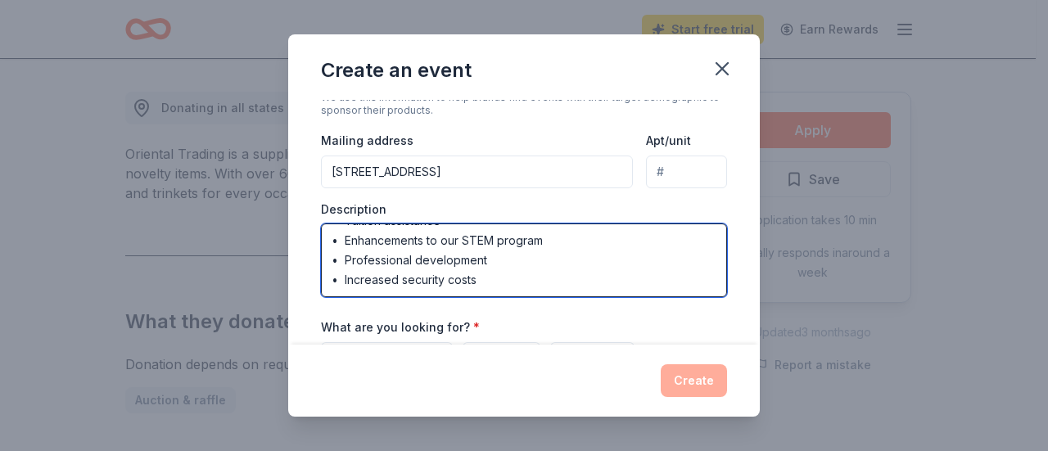
scroll to position [0, 0]
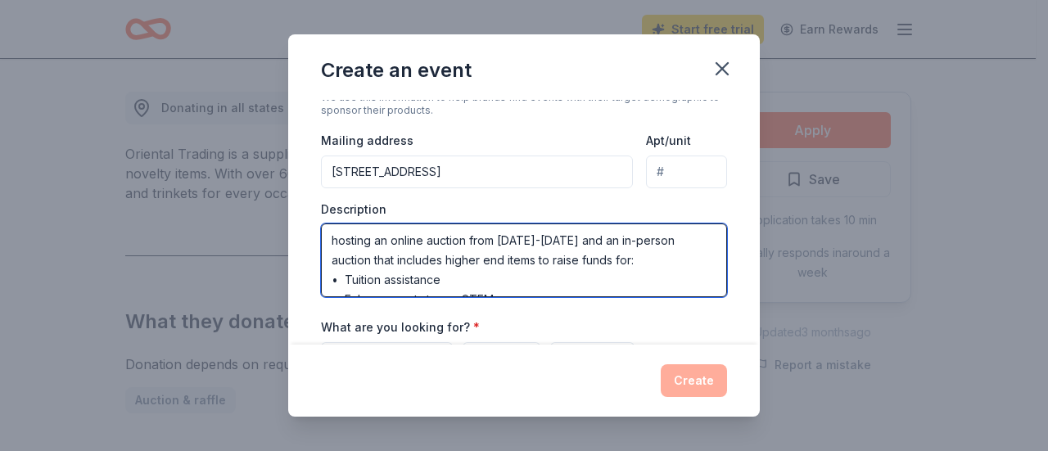
click at [333, 239] on textarea "hosting an online auction from February 12-20th, 2026 and an in-person auction …" at bounding box center [524, 260] width 406 height 74
type textarea "We are hosting an online auction from February 12-20th, 2026 and an in-person a…"
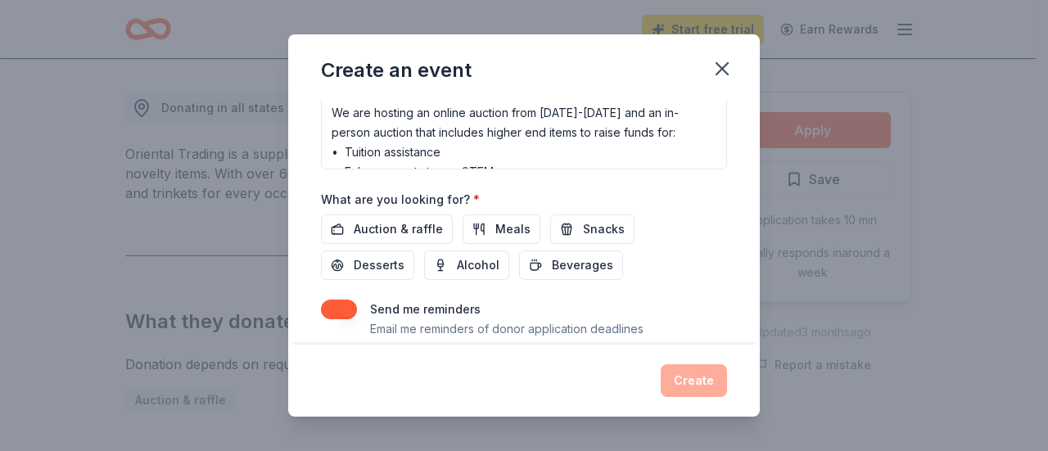
scroll to position [519, 0]
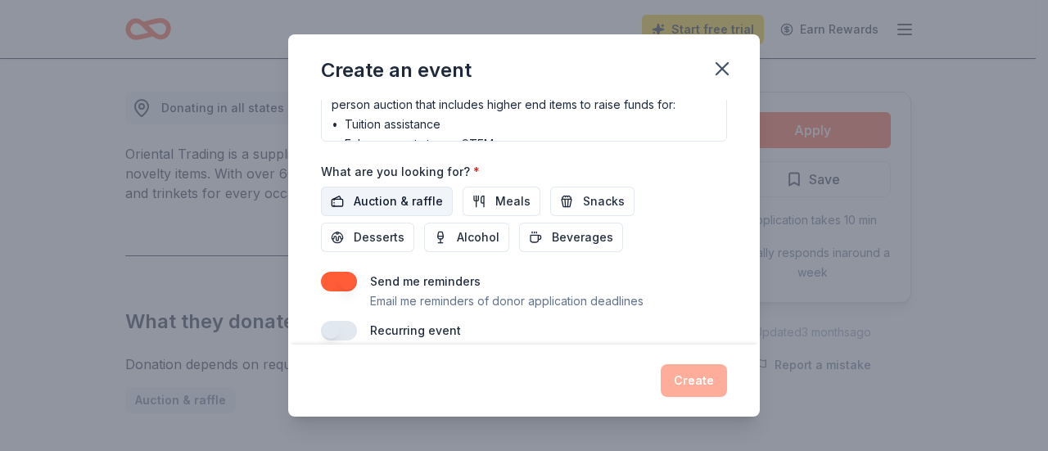
click at [362, 196] on span "Auction & raffle" at bounding box center [398, 202] width 89 height 20
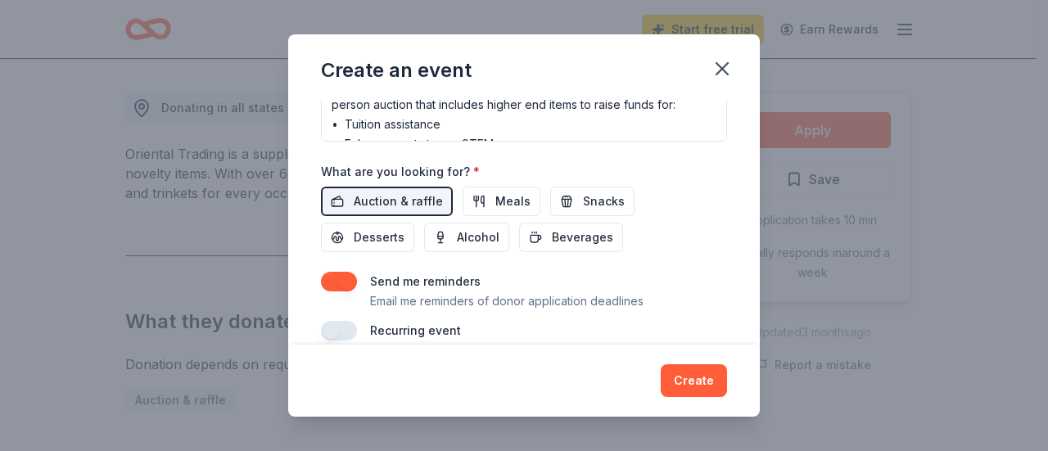
click at [333, 279] on button "button" at bounding box center [339, 282] width 36 height 20
click at [697, 376] on button "Create" at bounding box center [694, 380] width 66 height 33
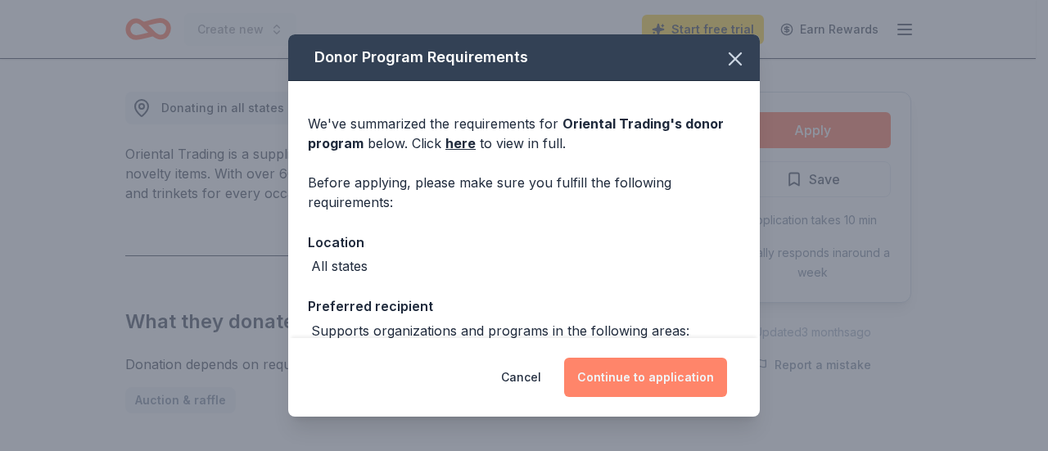
click at [670, 374] on button "Continue to application" at bounding box center [645, 377] width 163 height 39
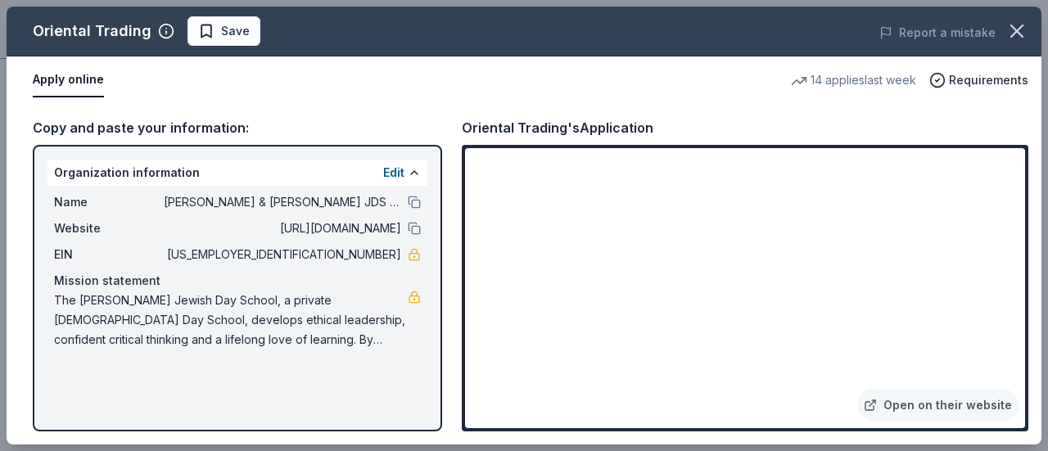
drag, startPoint x: 1021, startPoint y: 169, endPoint x: 1018, endPoint y: 214, distance: 45.1
click at [1018, 214] on div "Oriental Trading Save Report a mistake Apply online 14 applies last week Requir…" at bounding box center [524, 226] width 1035 height 438
click at [954, 407] on div "Oriental Trading Save Report a mistake Apply online 14 applies last week Requir…" at bounding box center [524, 226] width 1035 height 438
click at [390, 256] on div "Oriental Trading Save Report a mistake Apply online 14 applies last week Requir…" at bounding box center [524, 226] width 1035 height 438
click at [611, 130] on div "Oriental Trading Save Report a mistake Apply online 14 applies last week Requir…" at bounding box center [524, 226] width 1035 height 438
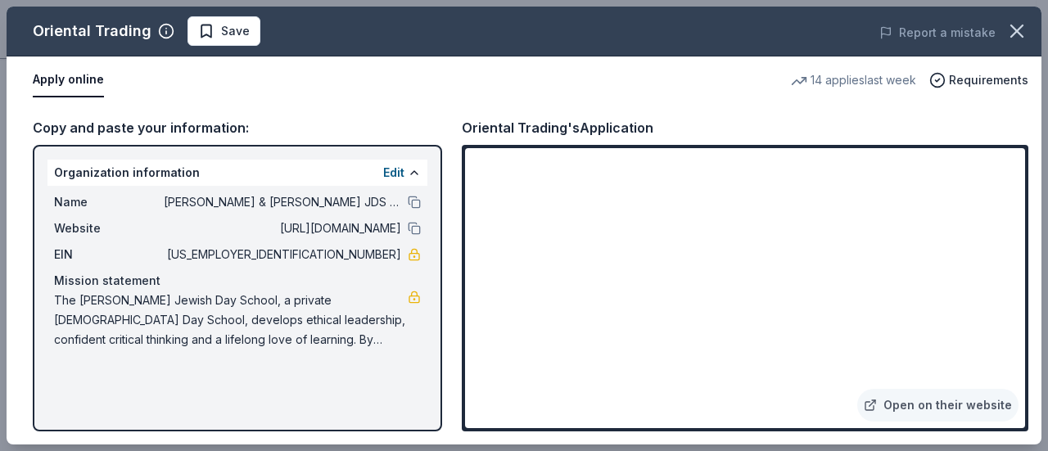
click at [331, 333] on div "Oriental Trading Save Report a mistake Apply online 14 applies last week Requir…" at bounding box center [524, 226] width 1035 height 438
click at [393, 175] on div "Oriental Trading Save Report a mistake Apply online 14 applies last week Requir…" at bounding box center [524, 226] width 1035 height 438
click at [392, 172] on div "Oriental Trading Save Report a mistake Apply online 14 applies last week Requir…" at bounding box center [524, 226] width 1035 height 438
click at [378, 412] on div "Oriental Trading Save Report a mistake Apply online 14 applies last week Requir…" at bounding box center [524, 226] width 1035 height 438
drag, startPoint x: 61, startPoint y: 170, endPoint x: 473, endPoint y: 422, distance: 483.4
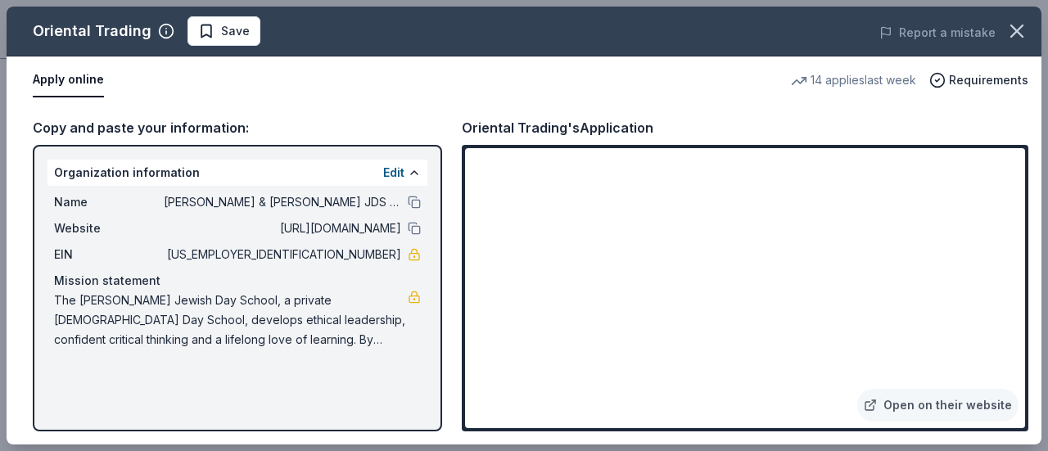
click at [473, 422] on div "Oriental Trading Save Report a mistake Apply online 14 applies last week Requir…" at bounding box center [524, 226] width 1035 height 438
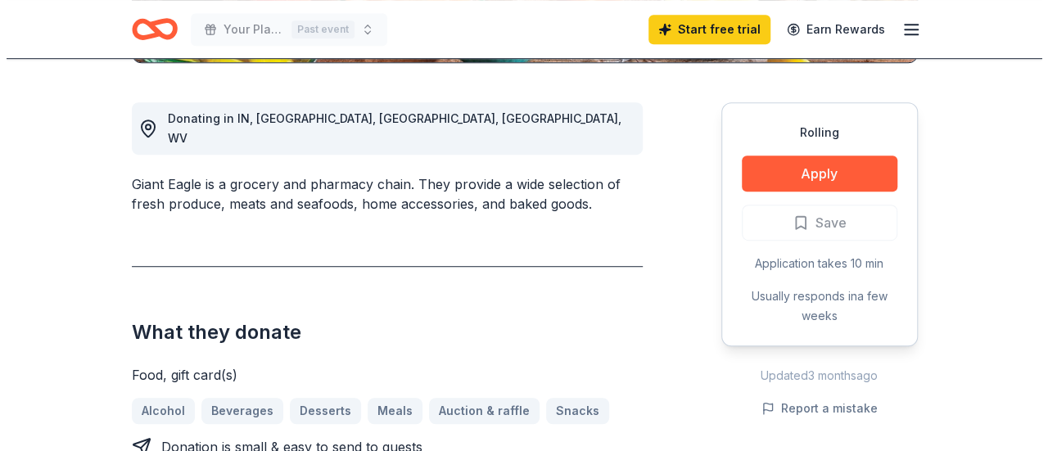
scroll to position [441, 0]
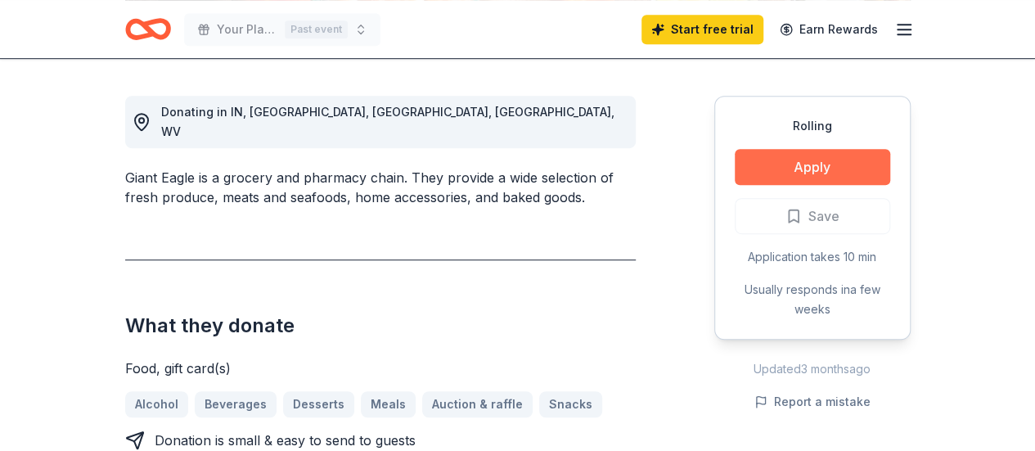
click at [796, 156] on button "Apply" at bounding box center [813, 167] width 156 height 36
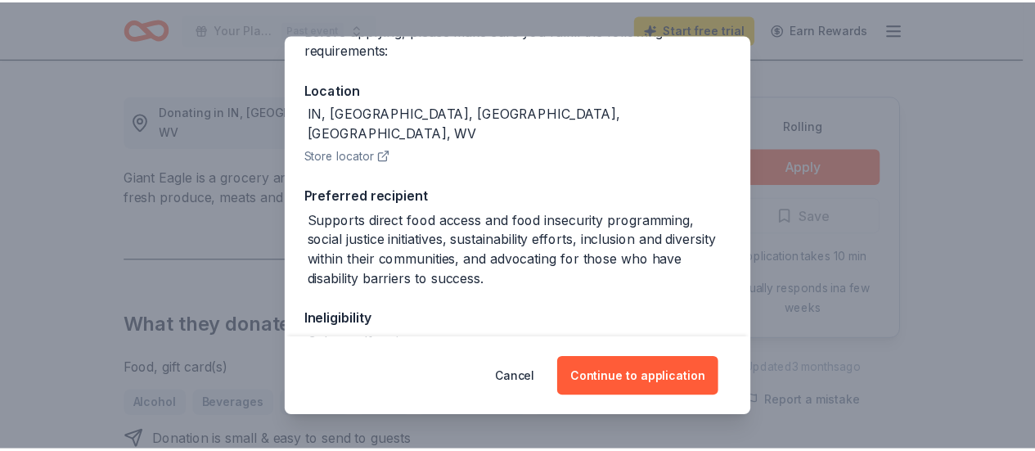
scroll to position [120, 0]
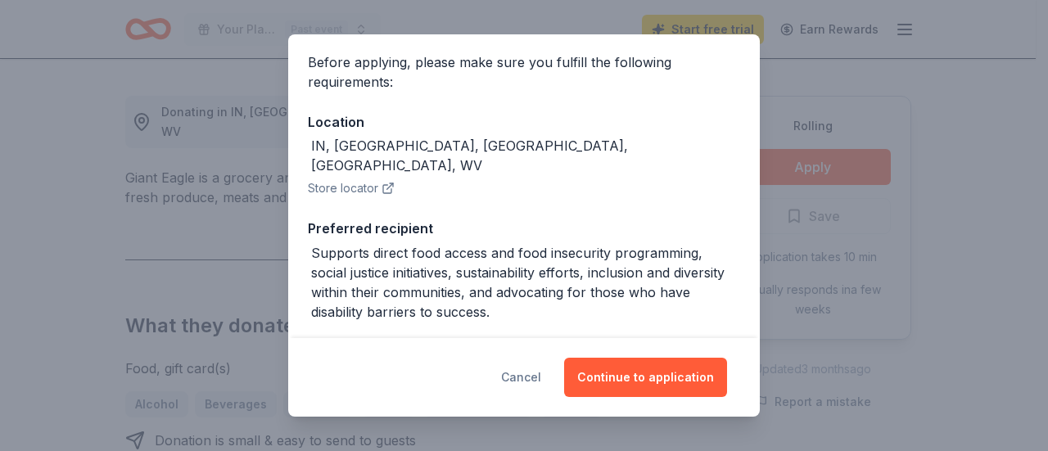
click at [521, 379] on button "Cancel" at bounding box center [521, 377] width 40 height 39
